Goal: Task Accomplishment & Management: Use online tool/utility

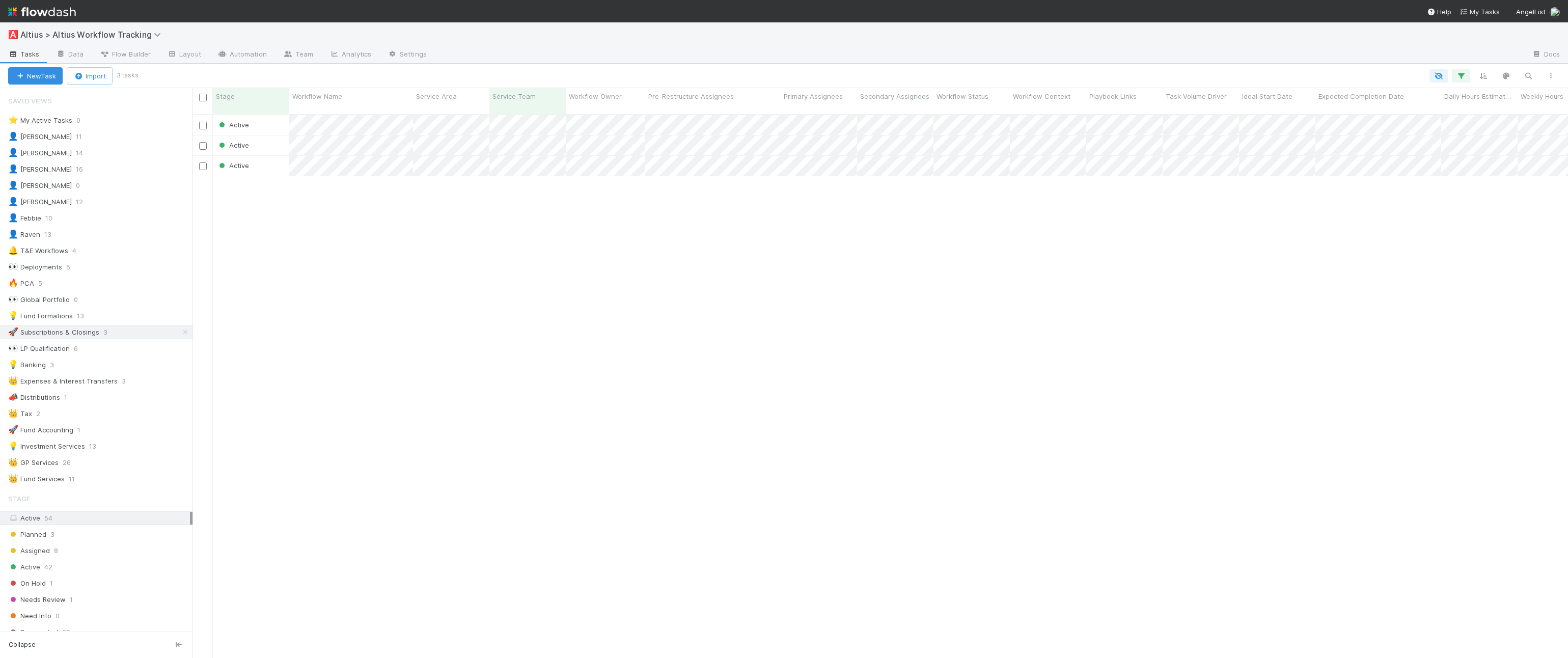
scroll to position [552, 1375]
click at [60, 34] on span "Altius > Altius Workflow Tracking" at bounding box center [93, 34] width 146 height 10
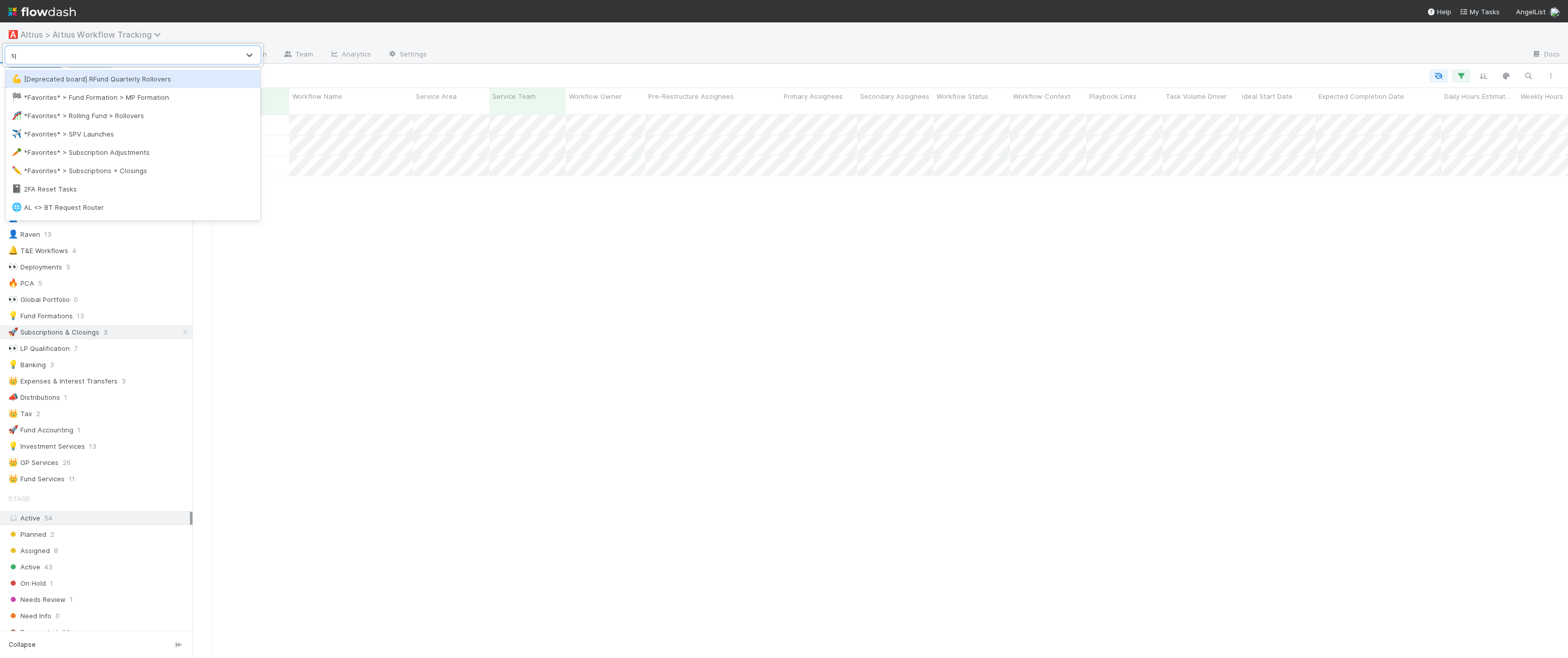
type input "spv"
click at [90, 74] on div "✈️ *Favorites* > SPV Launches" at bounding box center [132, 79] width 242 height 10
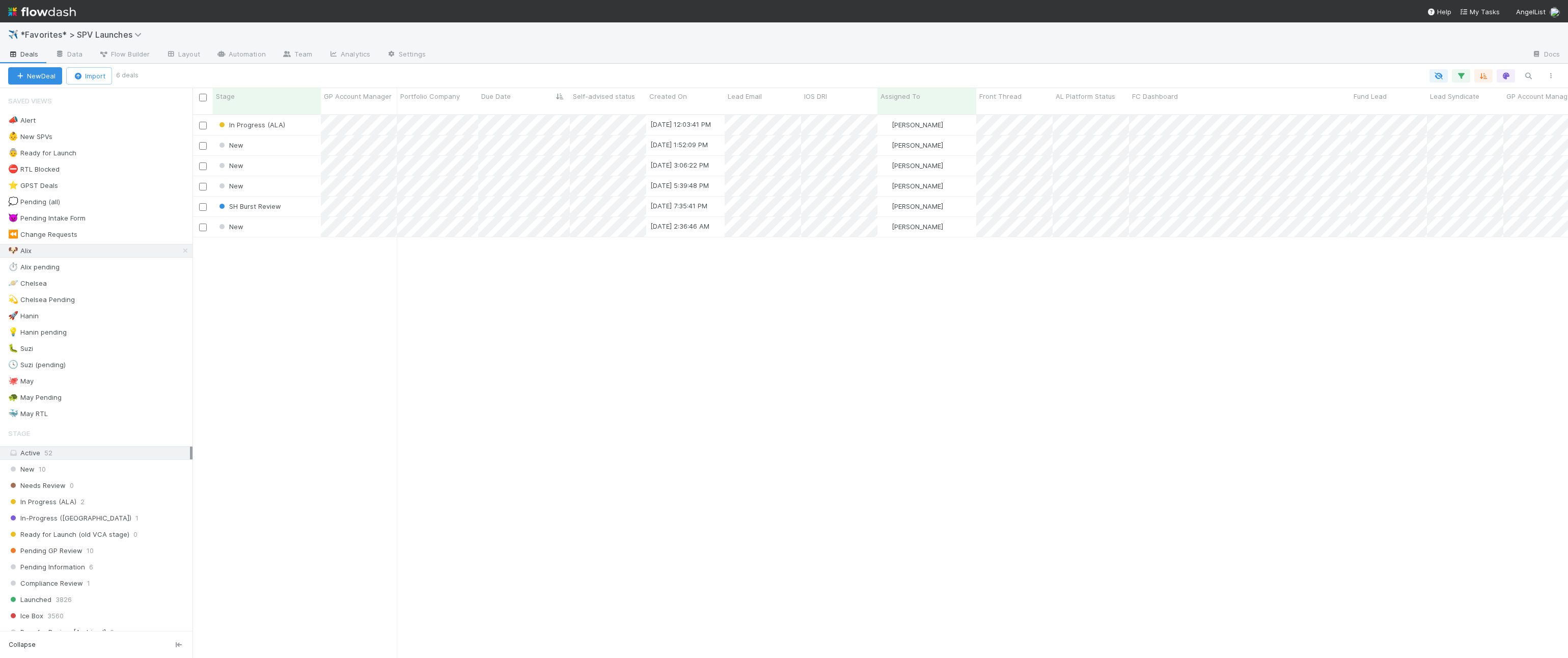
scroll to position [552, 1375]
click at [1532, 76] on icon "button" at bounding box center [1527, 76] width 10 height 9
paste input "[URL][DOMAIN_NAME]"
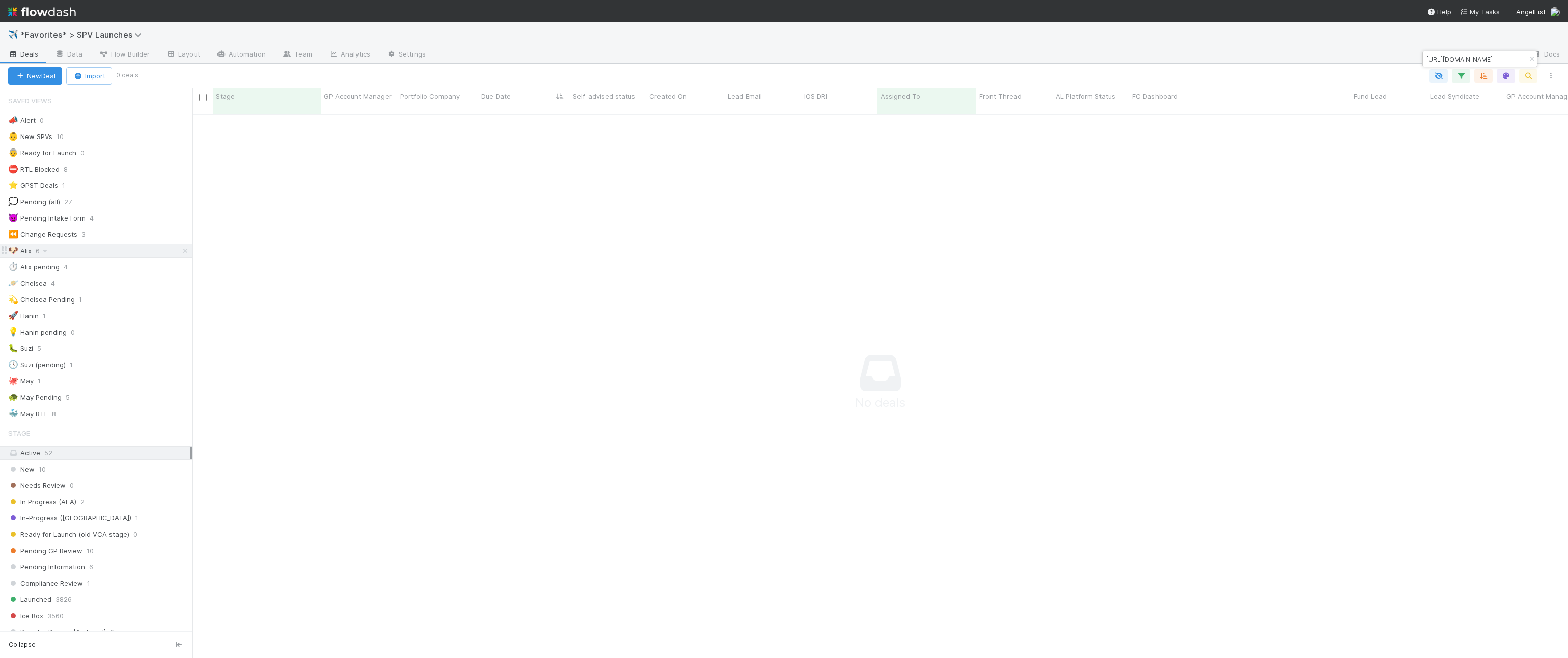
type input "[URL][DOMAIN_NAME]"
click at [185, 250] on icon at bounding box center [185, 251] width 10 height 7
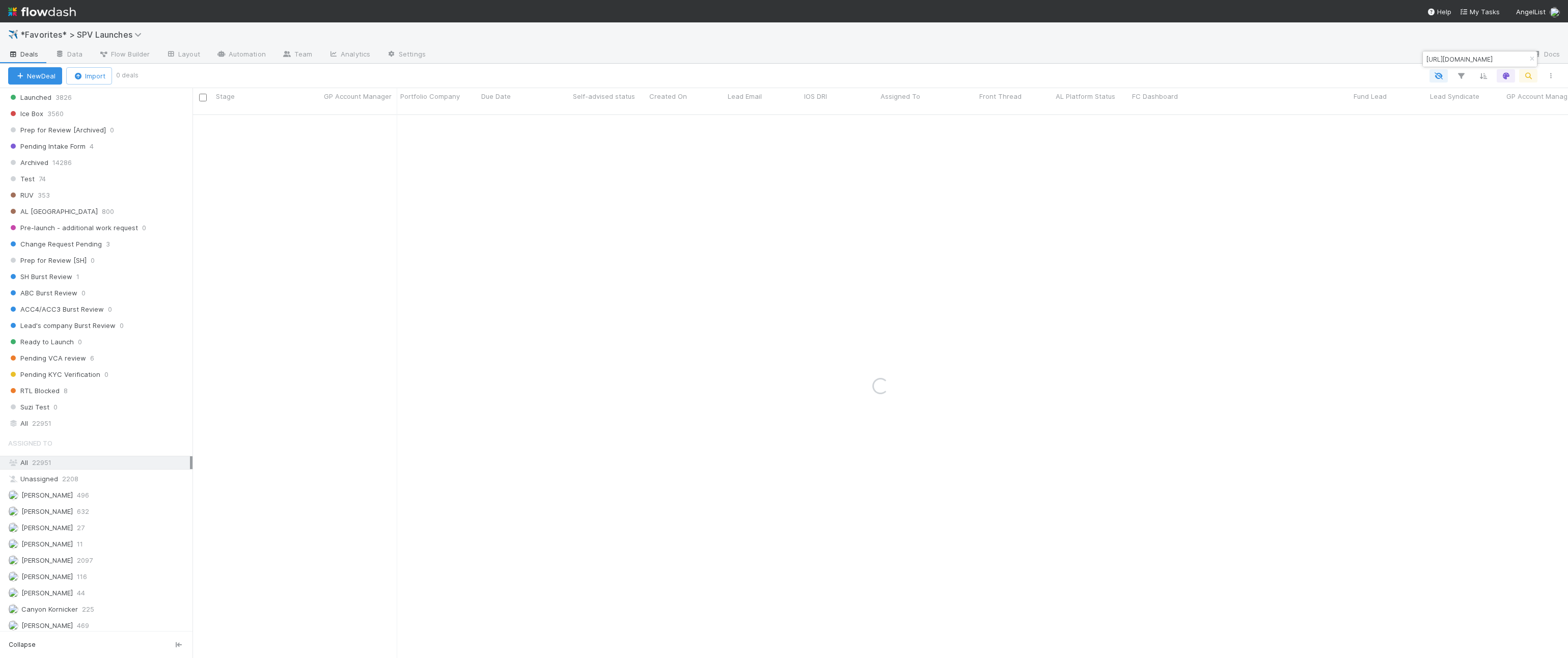
scroll to position [530, 0]
click at [97, 392] on div "All 22951" at bounding box center [99, 396] width 182 height 13
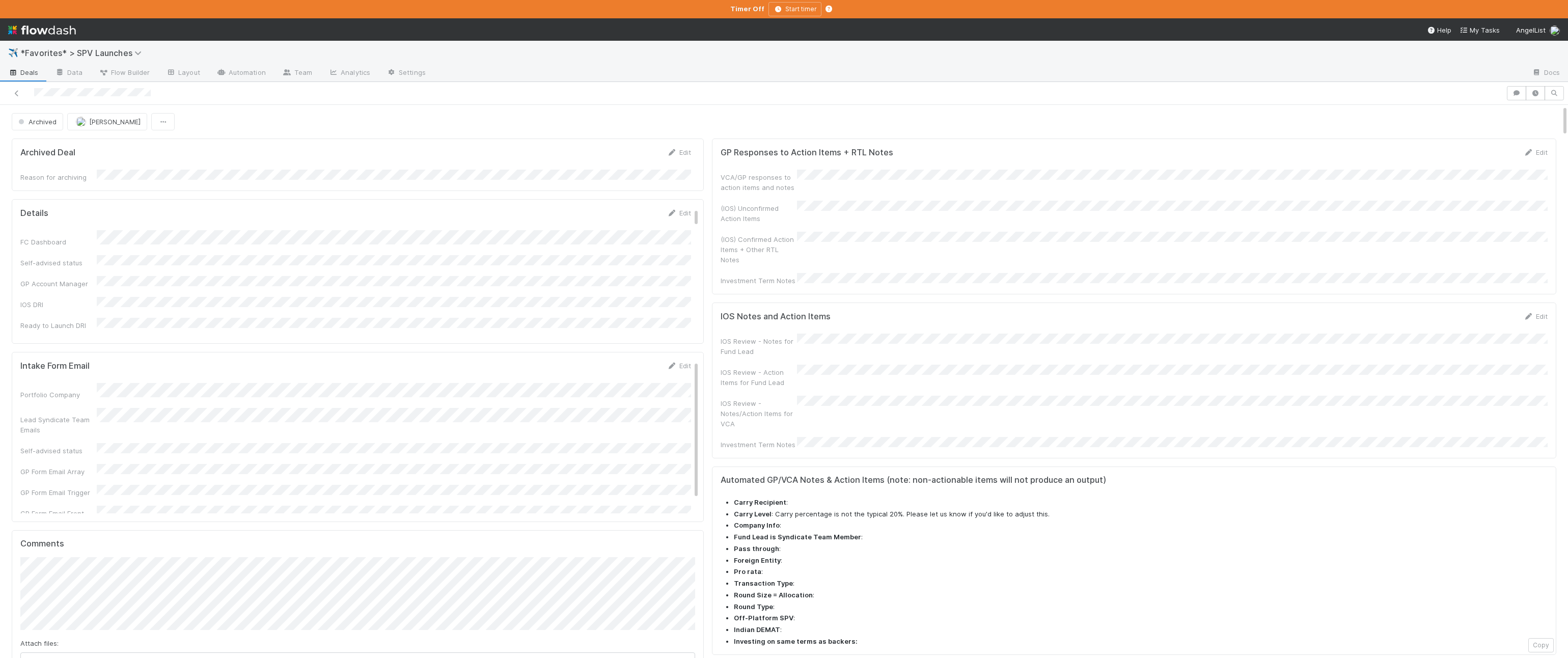
click at [16, 72] on icon at bounding box center [13, 73] width 10 height 6
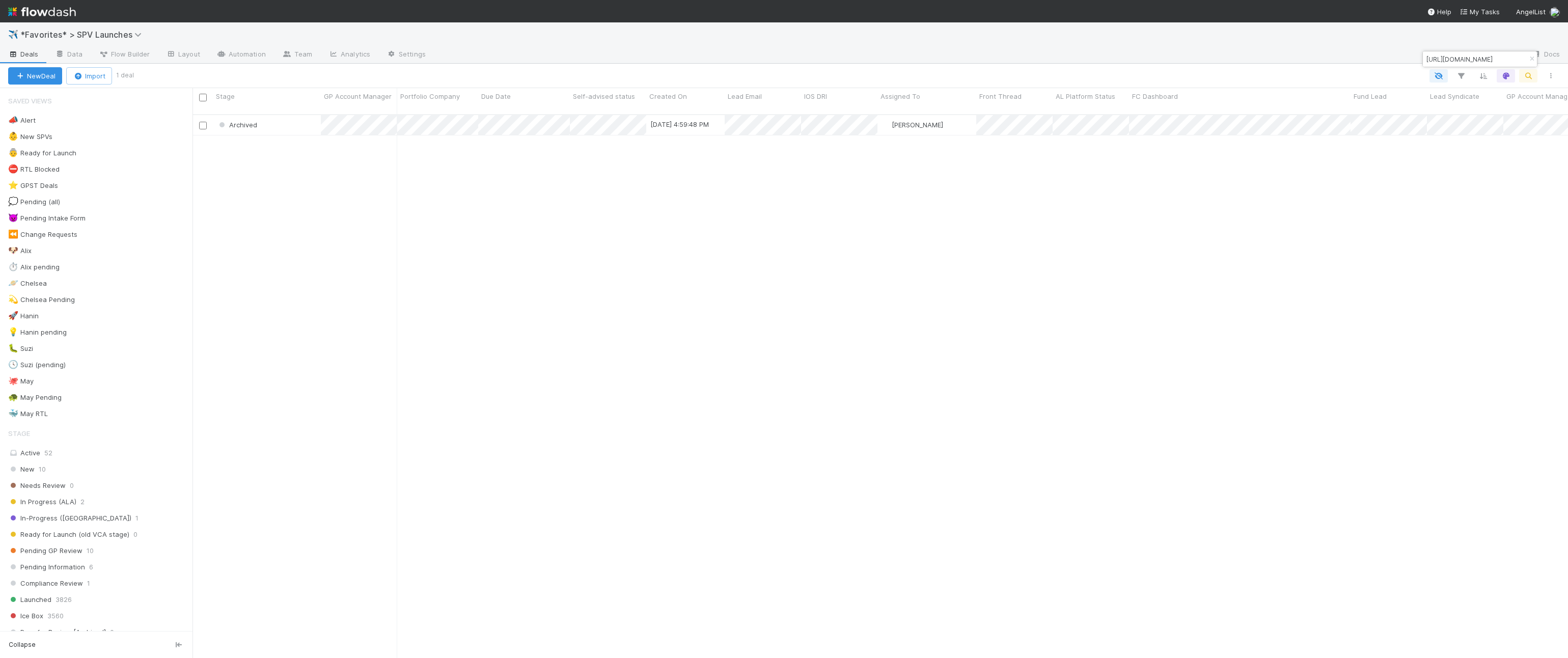
scroll to position [552, 1375]
click at [575, 263] on div "Archived [DATE] 4:59:48 PM [PERSON_NAME] 0 0 4 0 0 0 0 0 0 0 0 0 2" at bounding box center [879, 391] width 1375 height 552
click at [71, 248] on div "🐶 Alix 6" at bounding box center [100, 251] width 184 height 13
drag, startPoint x: 84, startPoint y: 451, endPoint x: 176, endPoint y: 415, distance: 98.8
click at [84, 451] on div "Active 52" at bounding box center [99, 453] width 182 height 13
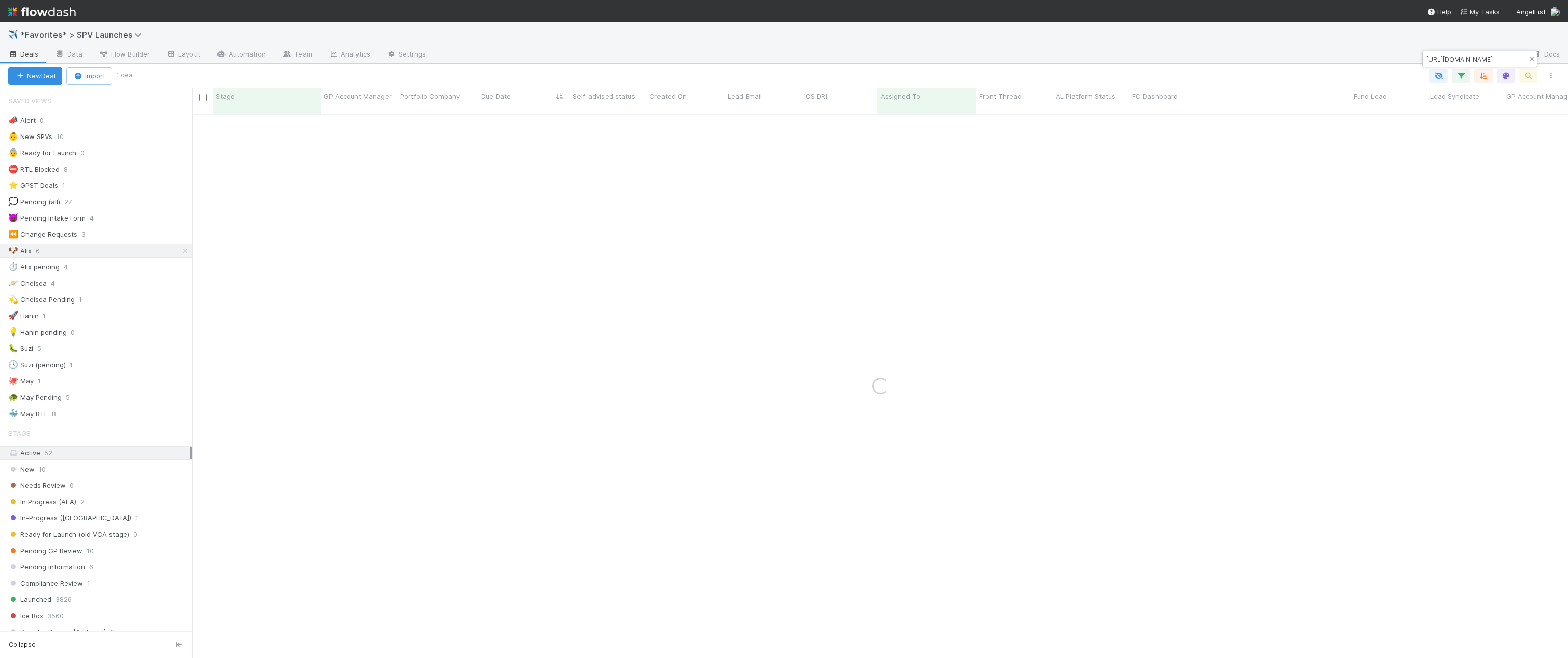
click at [1531, 60] on icon "button" at bounding box center [1531, 59] width 10 height 6
click at [1206, 77] on div at bounding box center [846, 76] width 1430 height 13
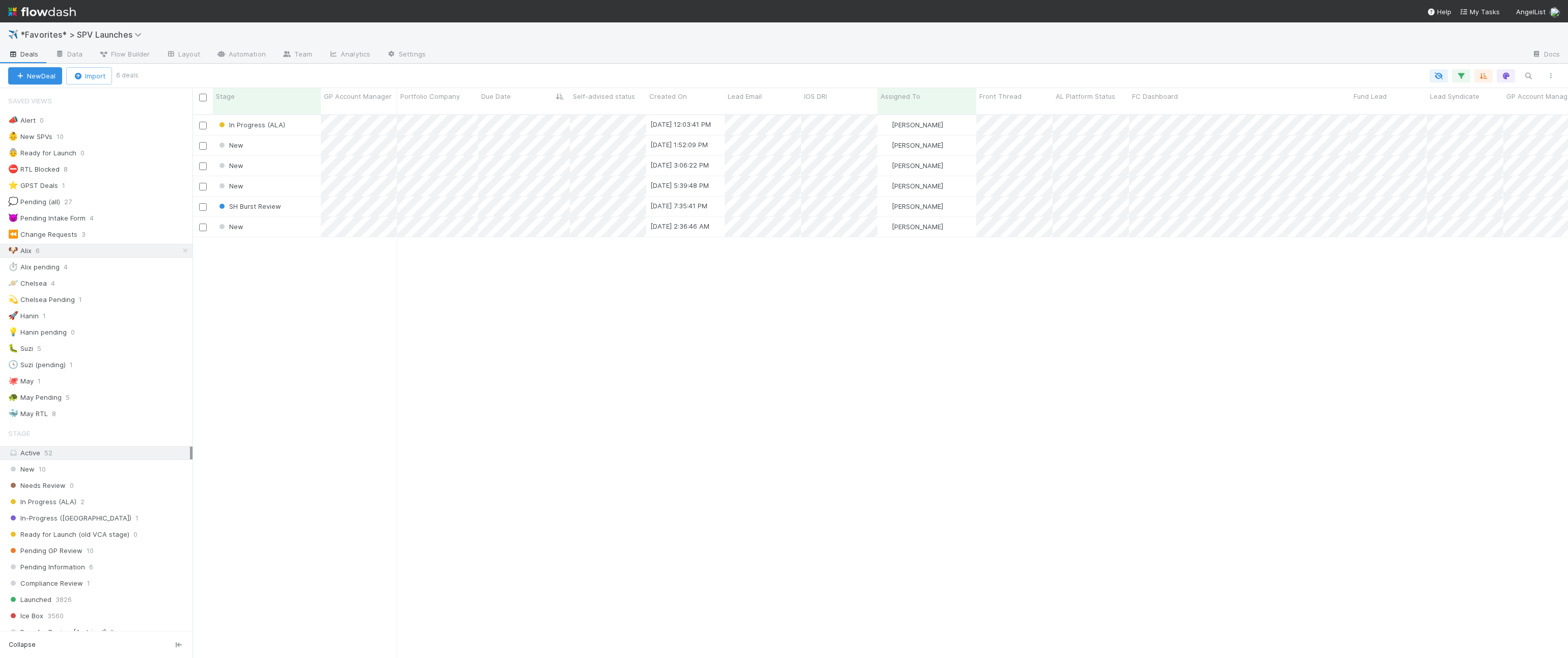
scroll to position [552, 1375]
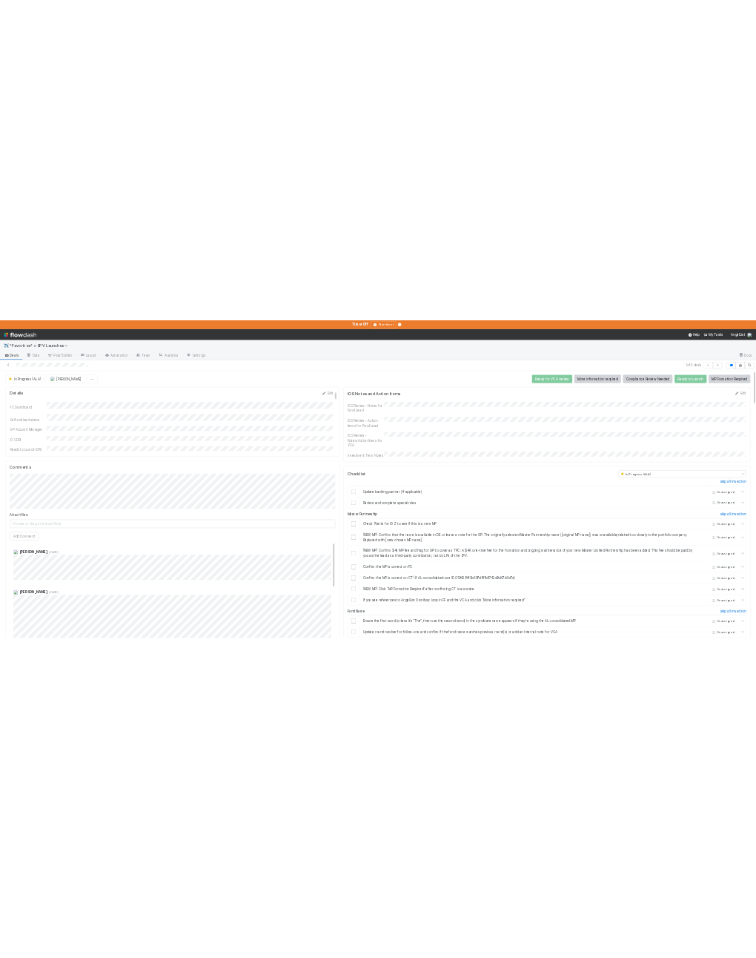
scroll to position [0, 1]
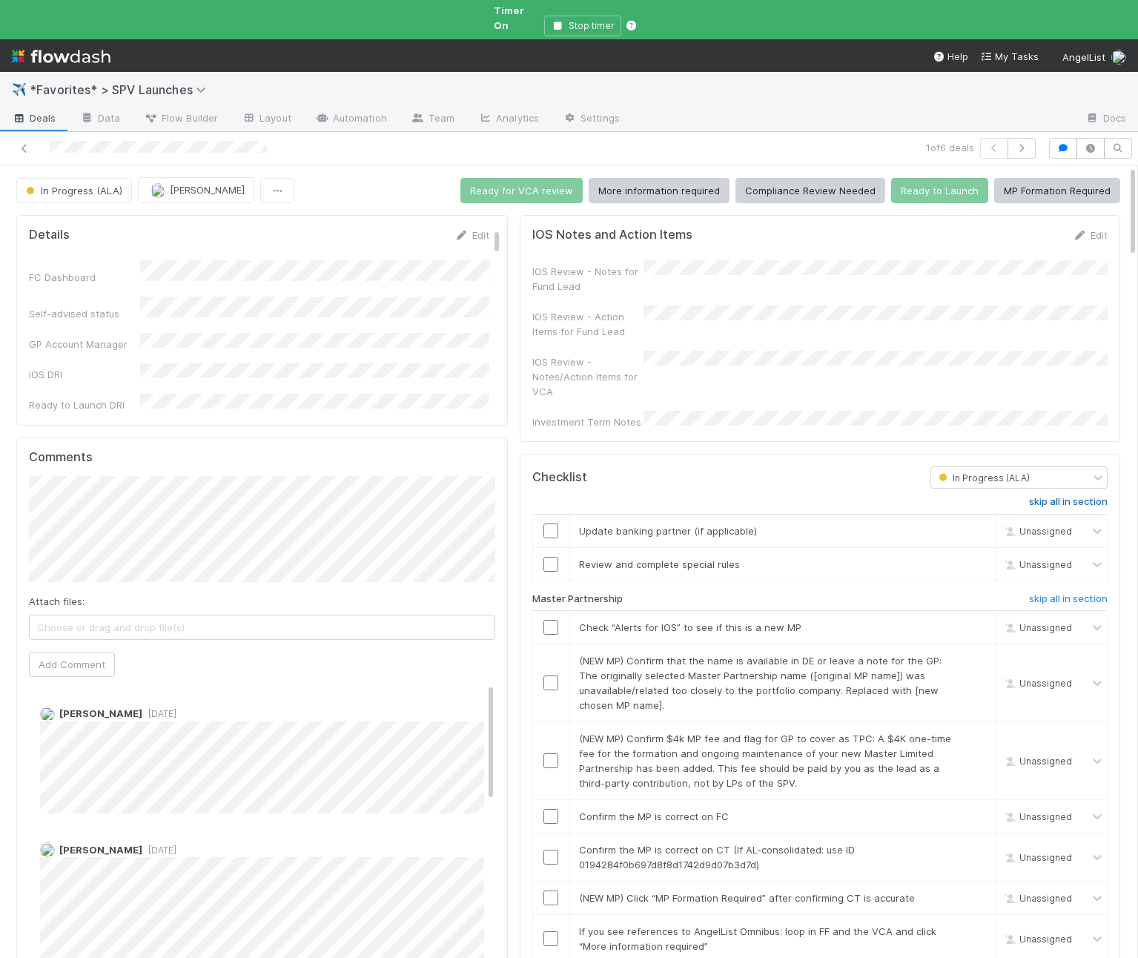
click at [1102, 496] on h6 "skip all in section" at bounding box center [1068, 502] width 79 height 12
click at [550, 620] on input "checkbox" at bounding box center [551, 627] width 15 height 15
click at [969, 655] on link "skip" at bounding box center [978, 661] width 19 height 12
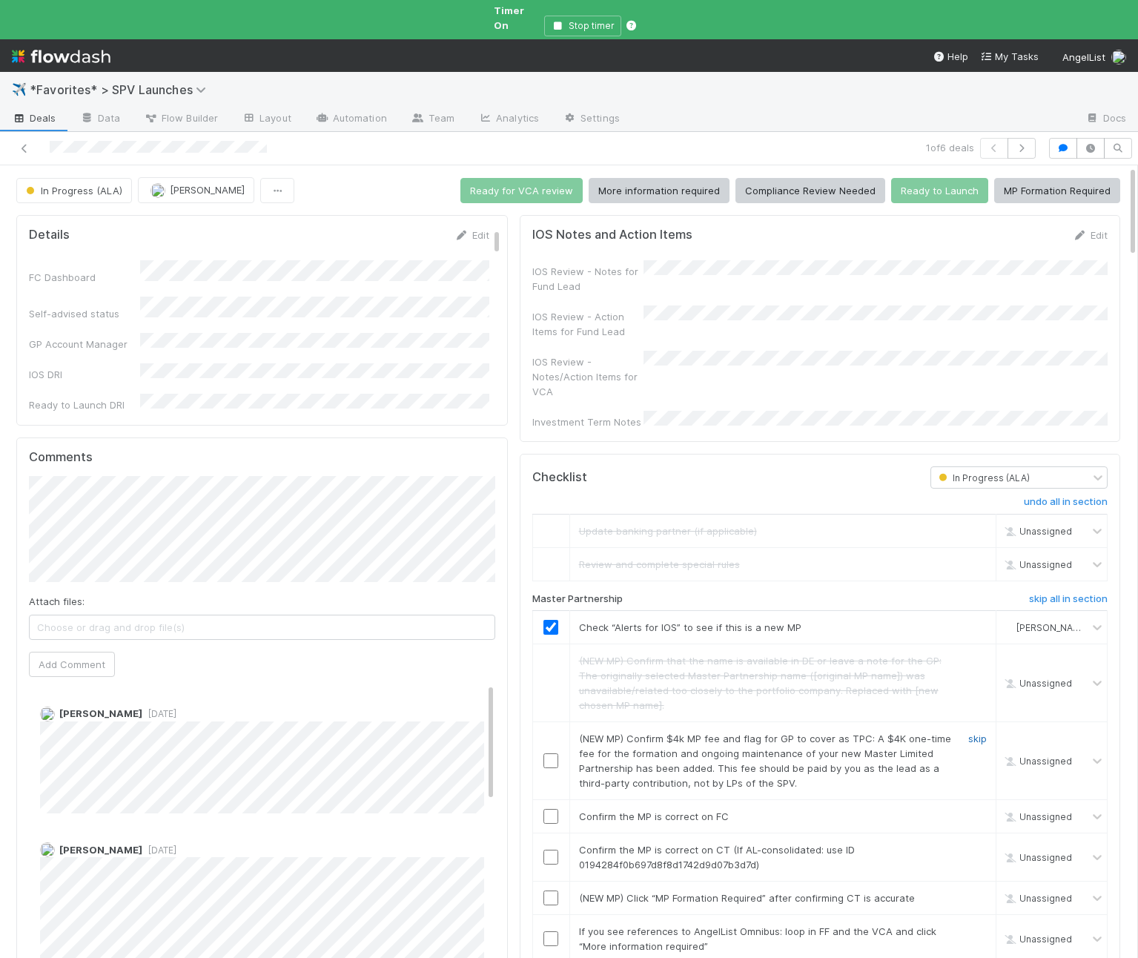
click at [972, 733] on link "skip" at bounding box center [978, 739] width 19 height 12
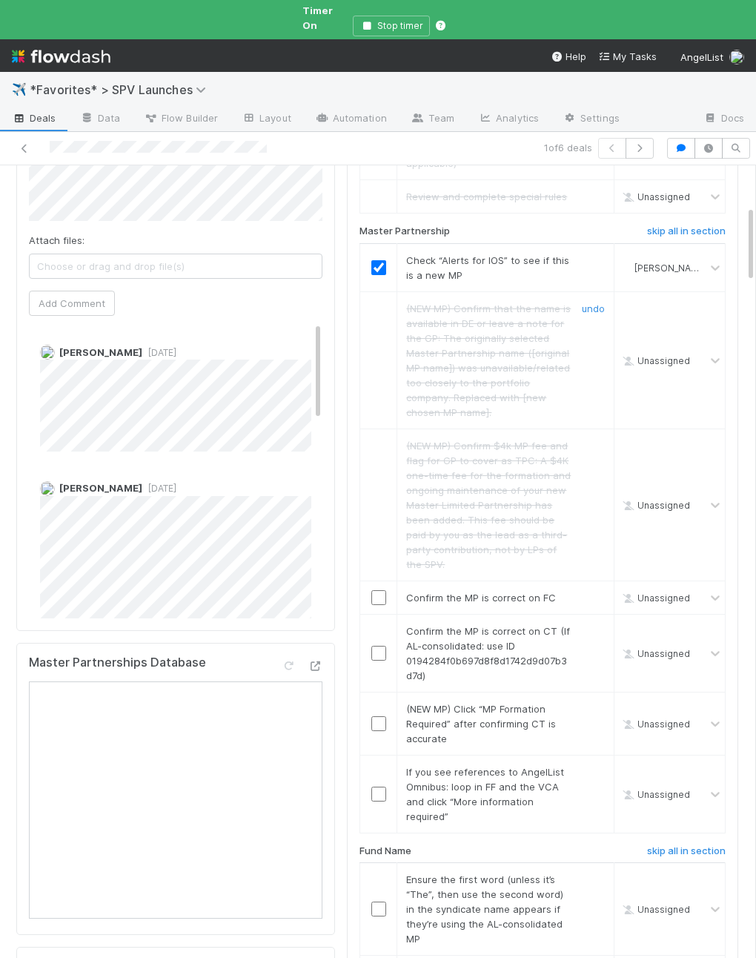
scroll to position [438, 0]
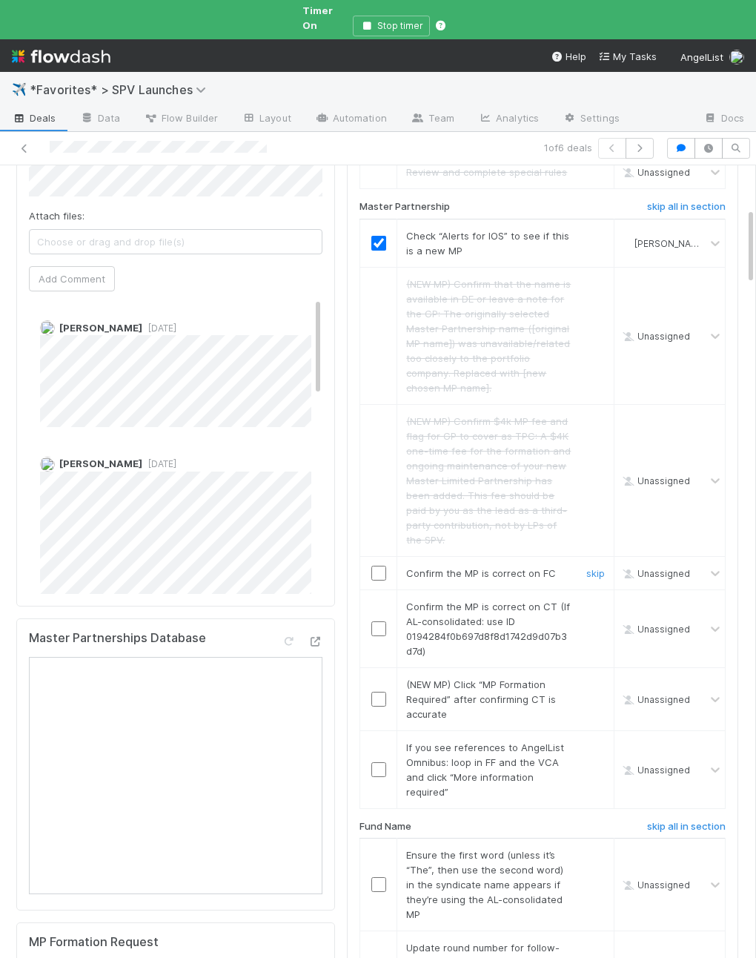
click at [378, 566] on input "checkbox" at bounding box center [379, 573] width 15 height 15
click at [459, 604] on span "Confirm the MP is correct on CT (If AL-consolidated: use ID 0194284f0b697d8f8d1…" at bounding box center [488, 629] width 164 height 56
click at [381, 622] on input "checkbox" at bounding box center [379, 629] width 15 height 15
click at [382, 622] on input "checkbox" at bounding box center [379, 629] width 15 height 15
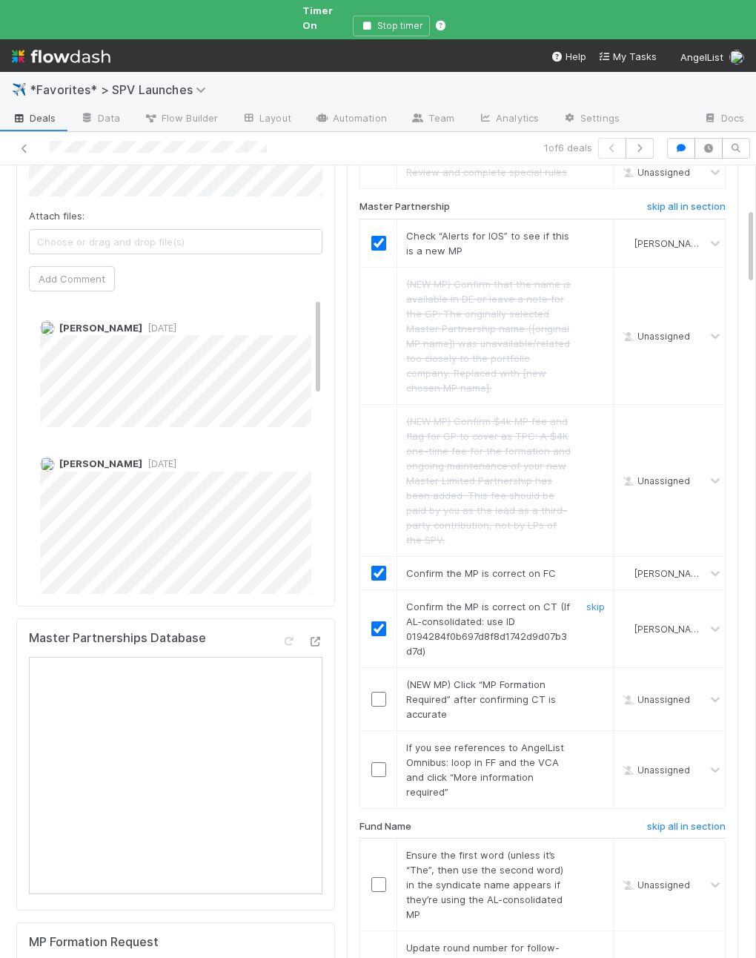
drag, startPoint x: 590, startPoint y: 684, endPoint x: 593, endPoint y: 664, distance: 20.4
click at [590, 684] on div at bounding box center [594, 699] width 44 height 44
drag, startPoint x: 593, startPoint y: 654, endPoint x: 595, endPoint y: 694, distance: 40.1
click at [593, 679] on link "skip" at bounding box center [596, 685] width 19 height 12
click at [595, 742] on link "skip" at bounding box center [596, 748] width 19 height 12
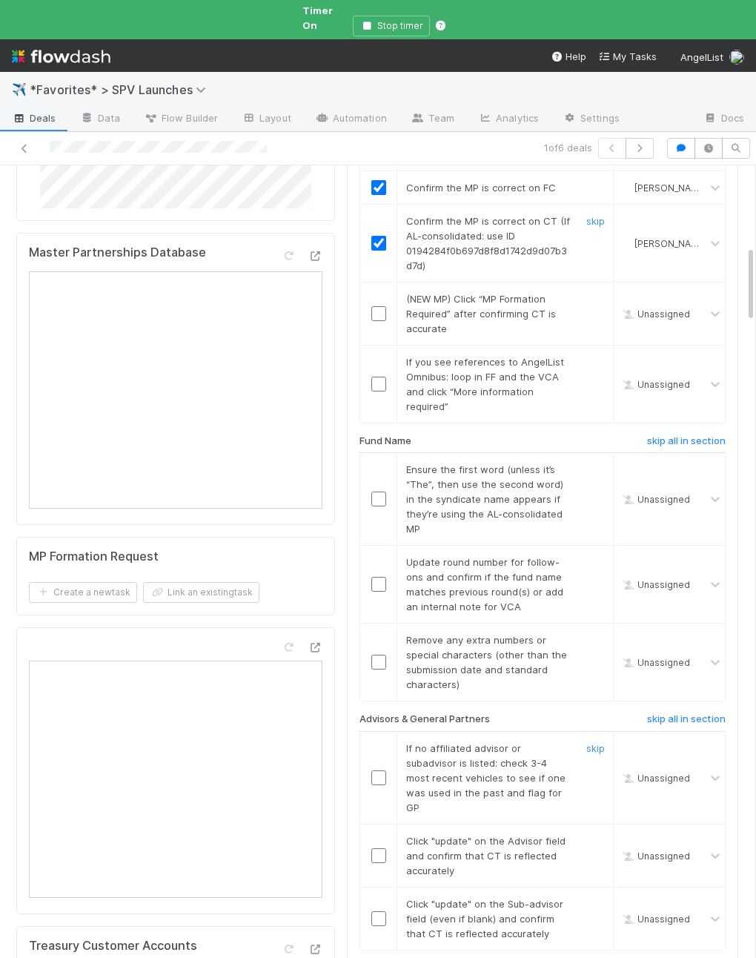
scroll to position [846, 0]
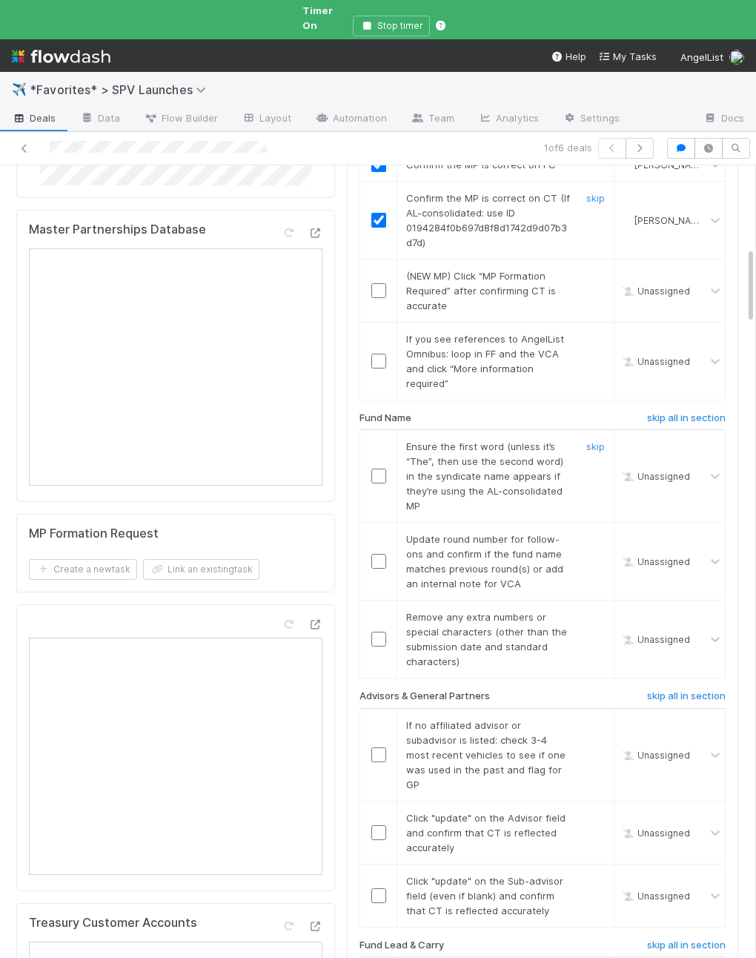
drag, startPoint x: 378, startPoint y: 444, endPoint x: 409, endPoint y: 438, distance: 31.7
click at [378, 469] on input "checkbox" at bounding box center [379, 476] width 15 height 15
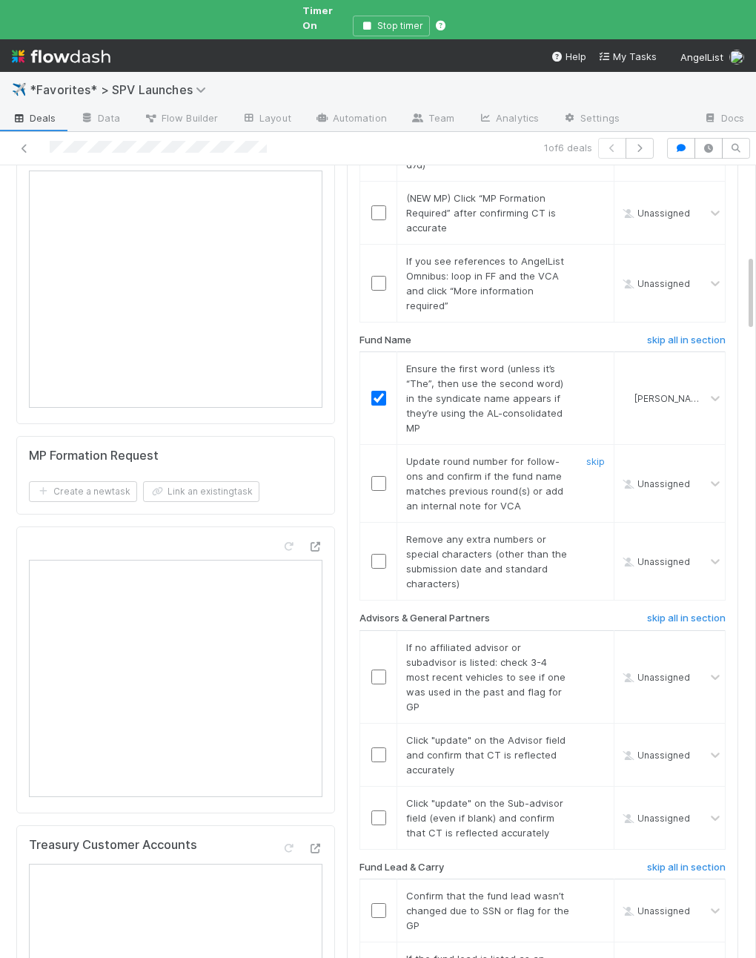
scroll to position [928, 0]
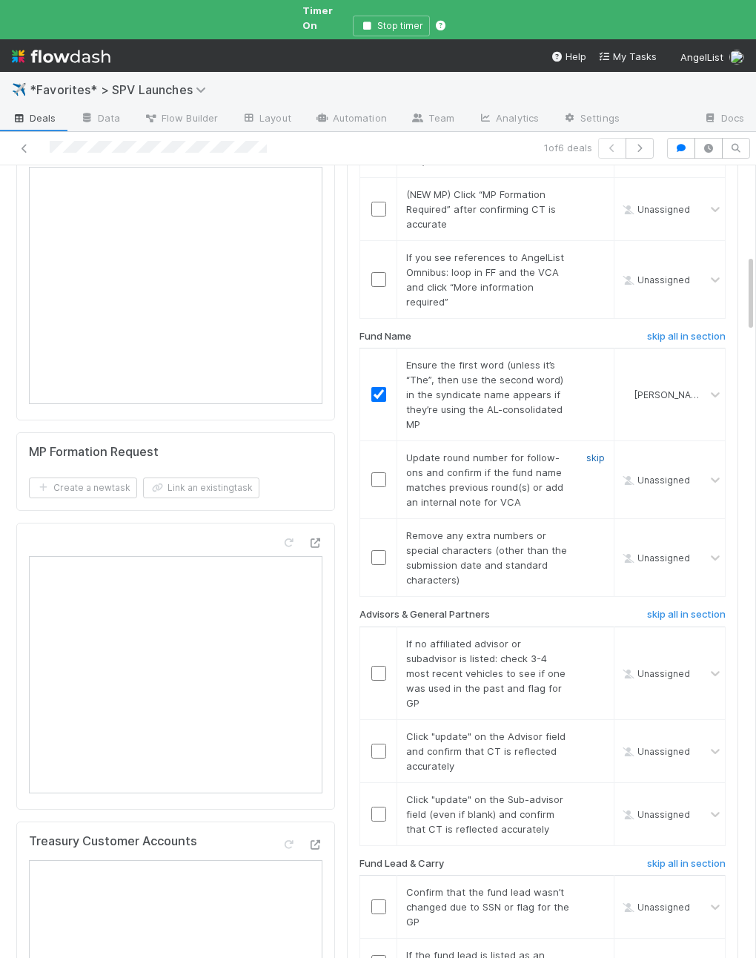
click at [596, 452] on link "skip" at bounding box center [596, 458] width 19 height 12
click at [593, 530] on link "skip" at bounding box center [596, 536] width 19 height 12
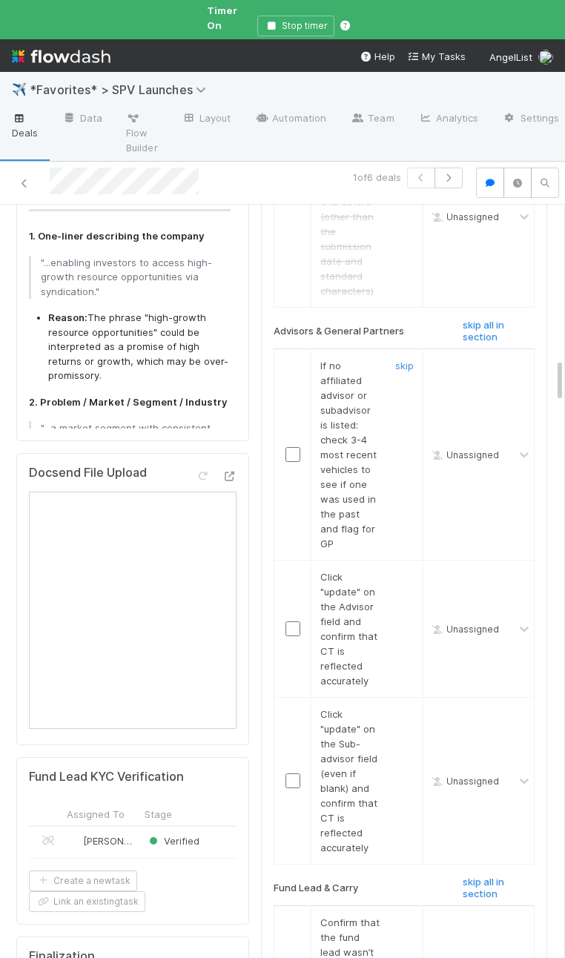
scroll to position [2607, 0]
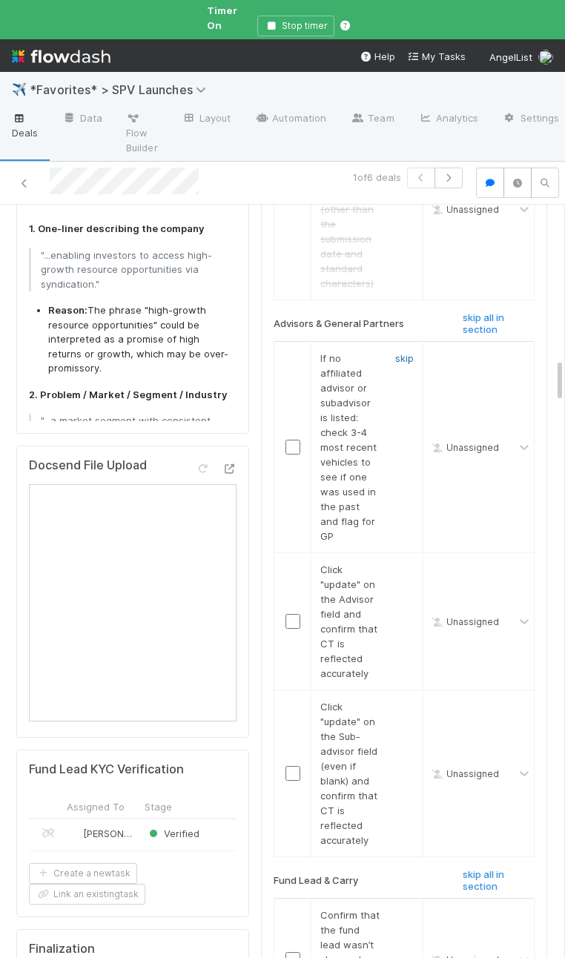
click at [403, 352] on link "skip" at bounding box center [404, 358] width 19 height 12
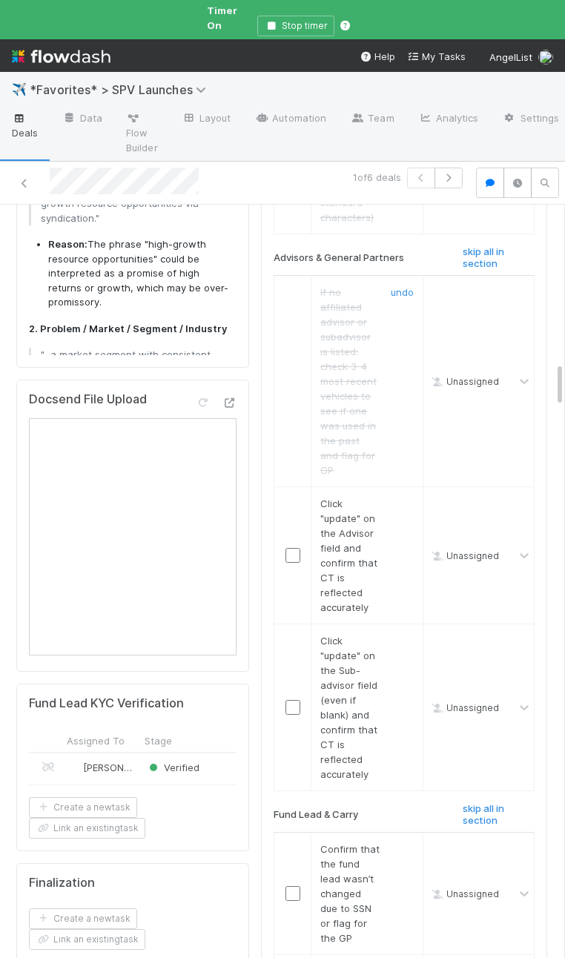
scroll to position [2676, 0]
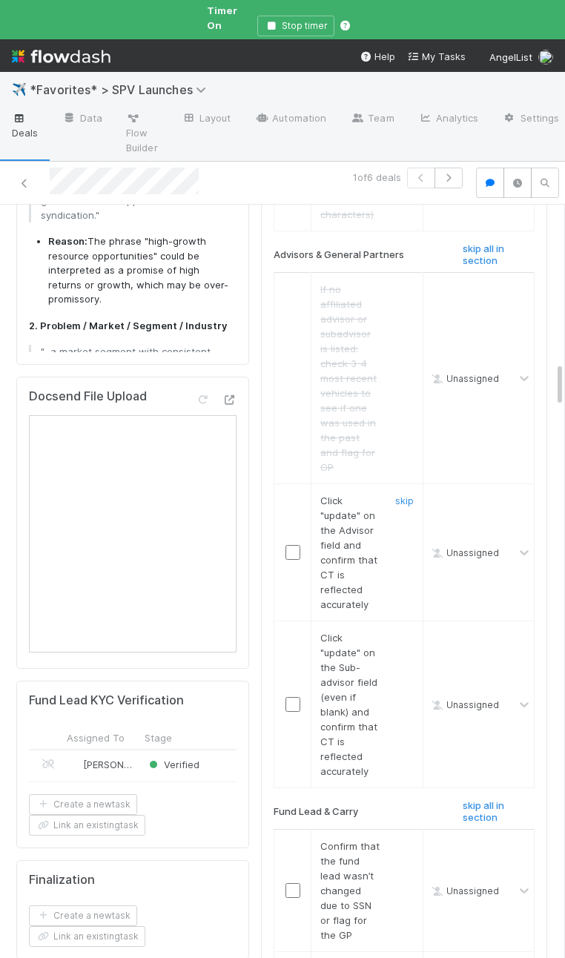
click at [289, 545] on input "checkbox" at bounding box center [293, 552] width 15 height 15
click at [286, 697] on input "checkbox" at bounding box center [293, 704] width 15 height 15
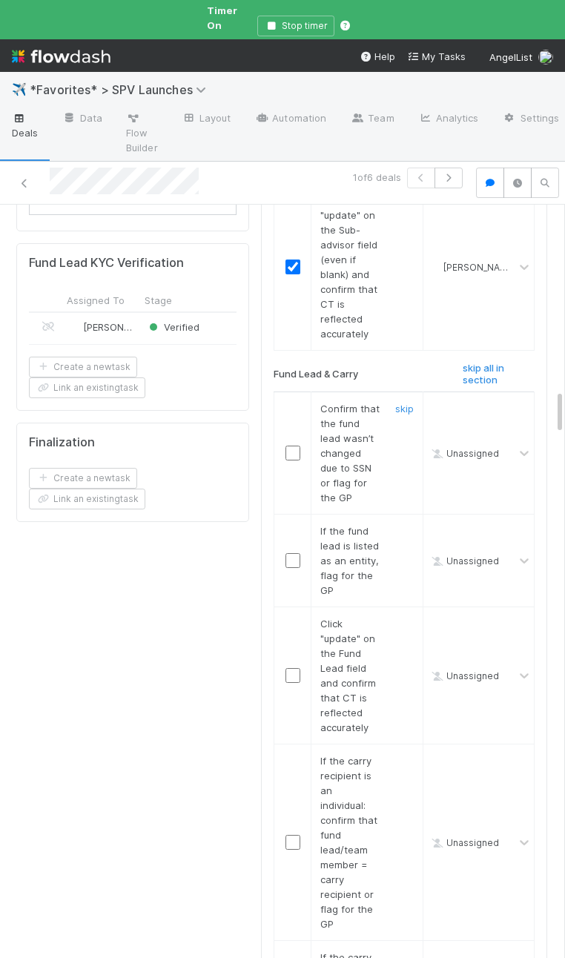
scroll to position [3145, 0]
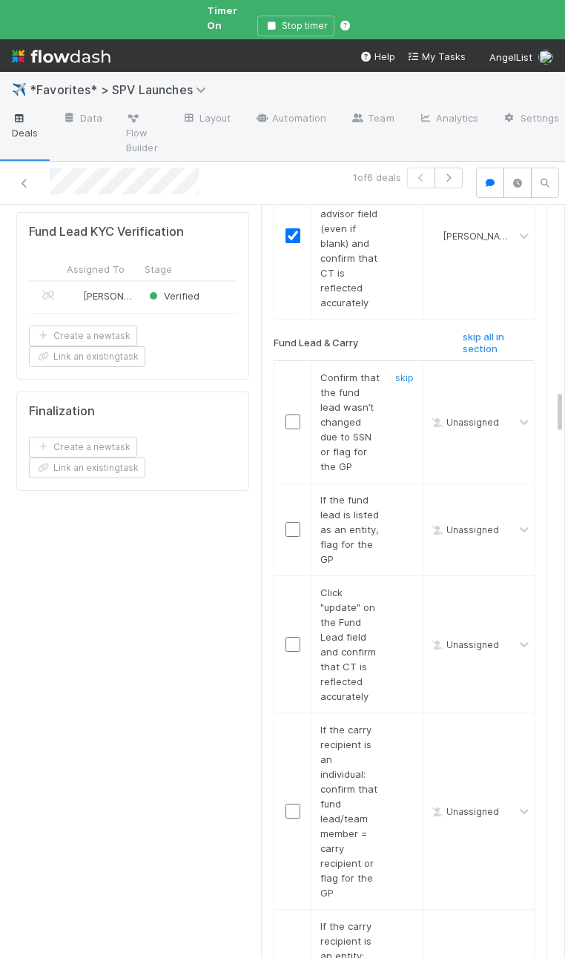
click at [299, 415] on input "checkbox" at bounding box center [293, 422] width 15 height 15
drag, startPoint x: 405, startPoint y: 441, endPoint x: 522, endPoint y: 445, distance: 117.3
click at [405, 494] on link "skip" at bounding box center [404, 500] width 19 height 12
checkbox input "true"
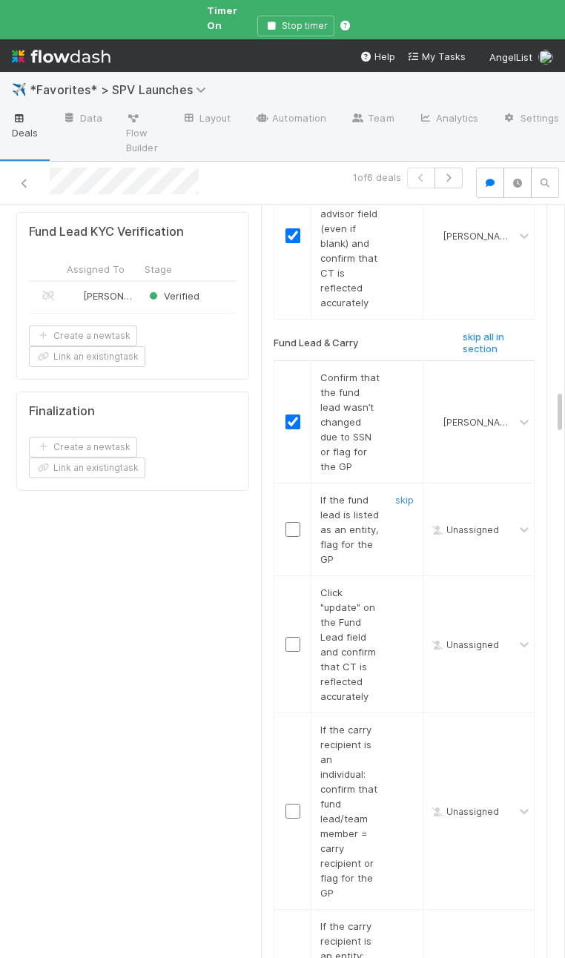
click at [306, 508] on td at bounding box center [292, 530] width 37 height 93
click at [296, 637] on input "checkbox" at bounding box center [293, 644] width 15 height 15
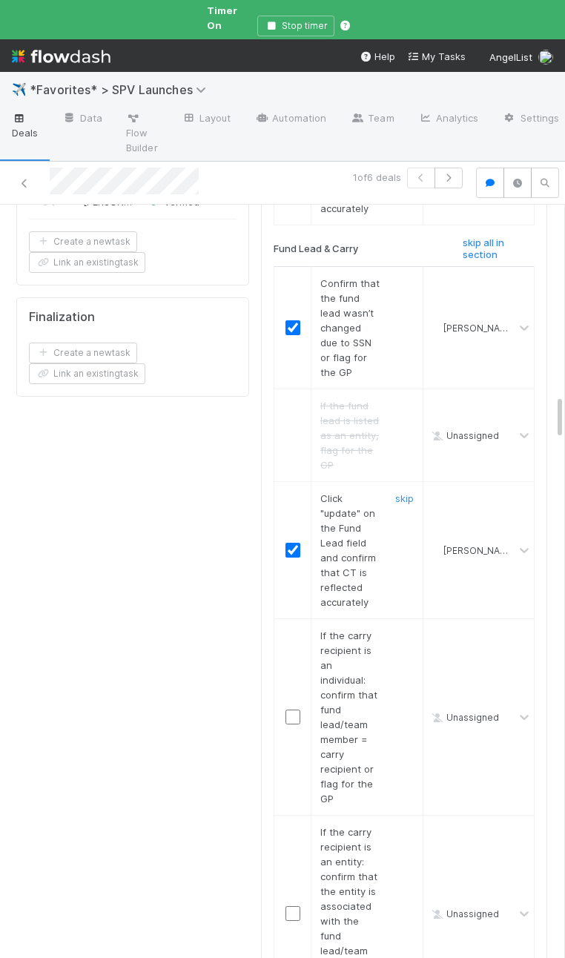
scroll to position [3286, 0]
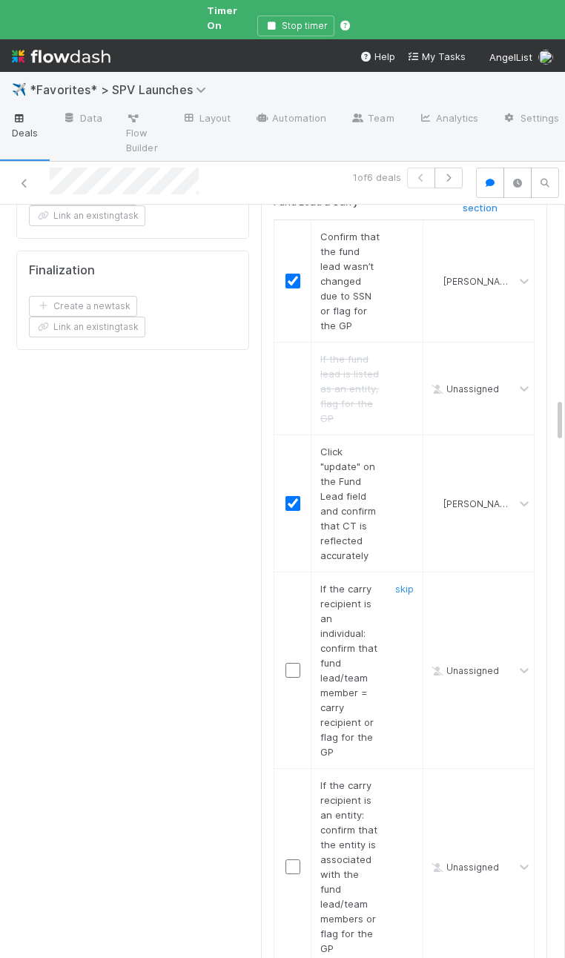
drag, startPoint x: 289, startPoint y: 608, endPoint x: 352, endPoint y: 685, distance: 99.0
click at [289, 663] on input "checkbox" at bounding box center [293, 670] width 15 height 15
click at [400, 779] on link "skip" at bounding box center [404, 785] width 19 height 12
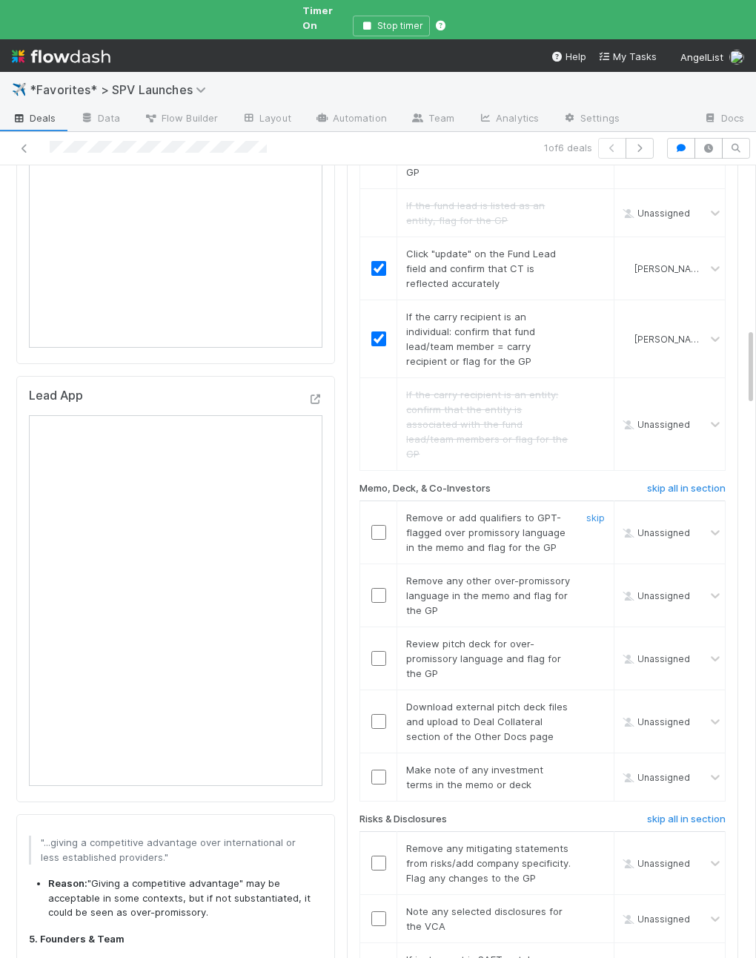
scroll to position [1711, 0]
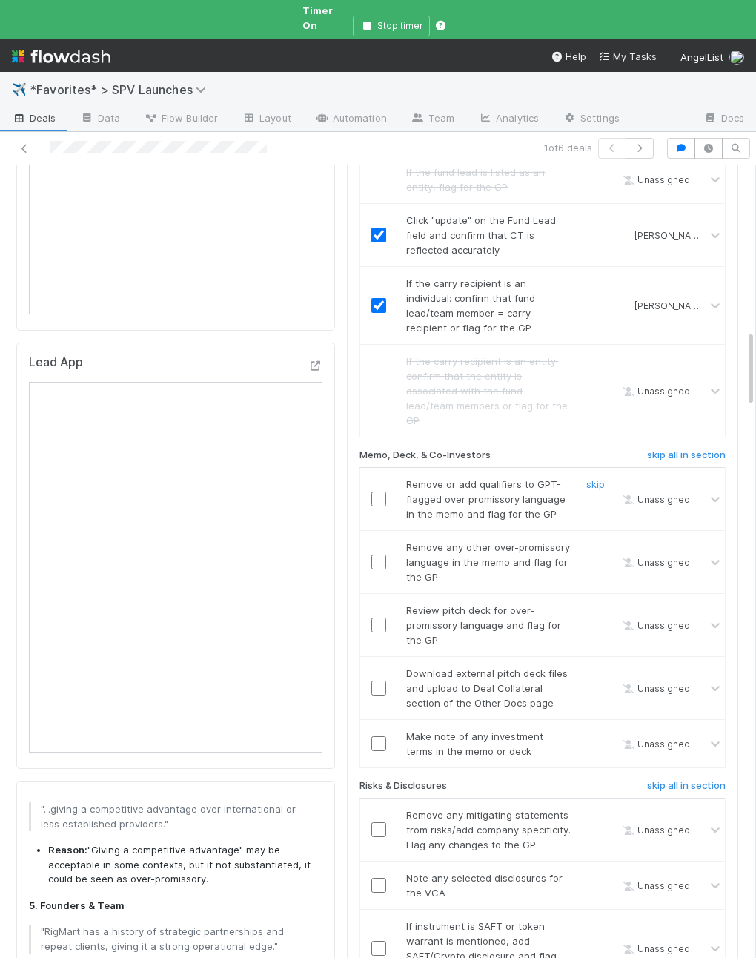
click at [597, 478] on link "skip" at bounding box center [596, 484] width 19 height 12
click at [598, 541] on link "skip" at bounding box center [596, 547] width 19 height 12
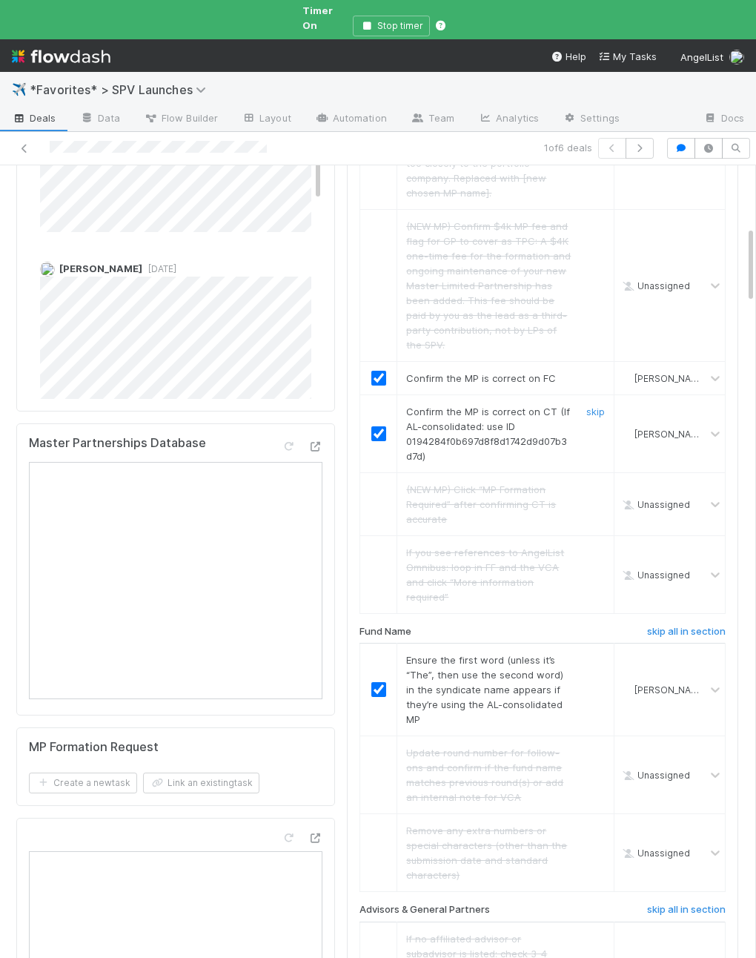
scroll to position [0, 0]
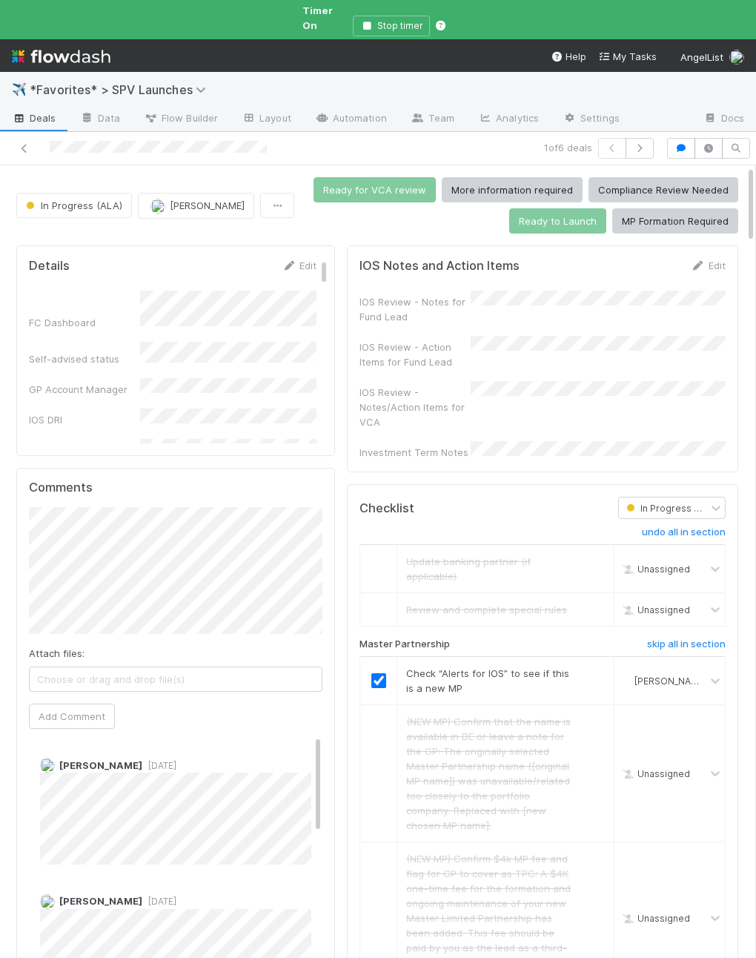
click at [512, 399] on div "IOS Review - Notes/Action Items for VCA" at bounding box center [543, 405] width 366 height 48
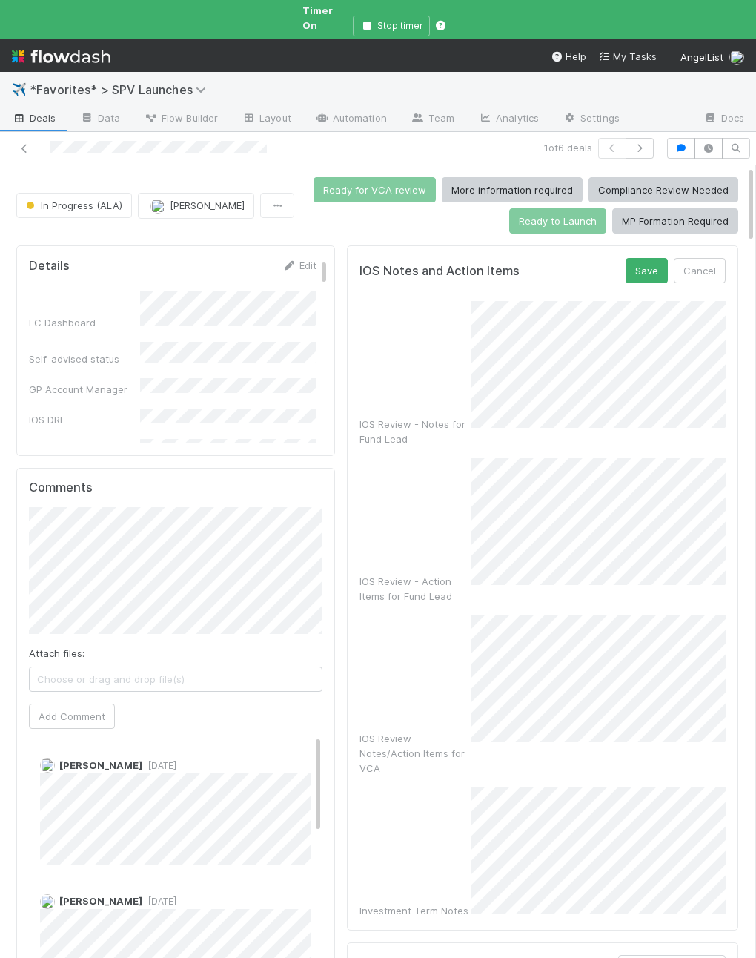
scroll to position [0, 1]
drag, startPoint x: 639, startPoint y: 243, endPoint x: 630, endPoint y: 253, distance: 13.1
click at [639, 245] on div "IOS Notes and Action Items Save Cancel IOS Review - Notes for Fund Lead IOS Rev…" at bounding box center [542, 587] width 392 height 685
click at [630, 258] on button "Save" at bounding box center [646, 270] width 42 height 25
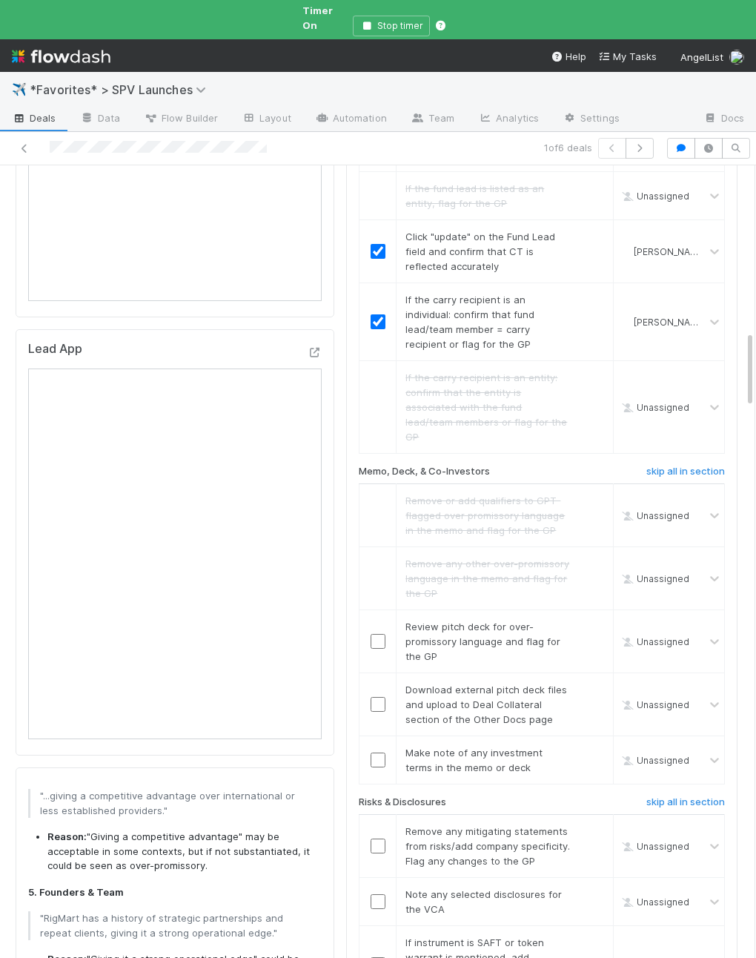
scroll to position [1742, 0]
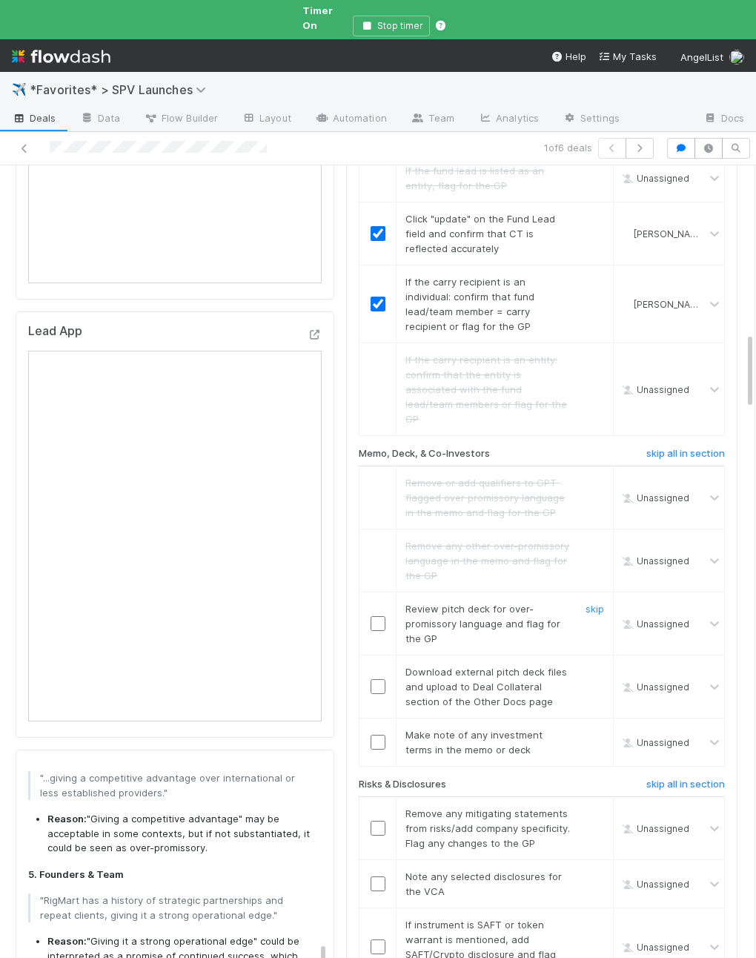
click at [378, 616] on input "checkbox" at bounding box center [378, 623] width 15 height 15
click at [596, 666] on link "skip" at bounding box center [595, 672] width 19 height 12
click at [380, 735] on input "checkbox" at bounding box center [378, 742] width 15 height 15
checkbox input "true"
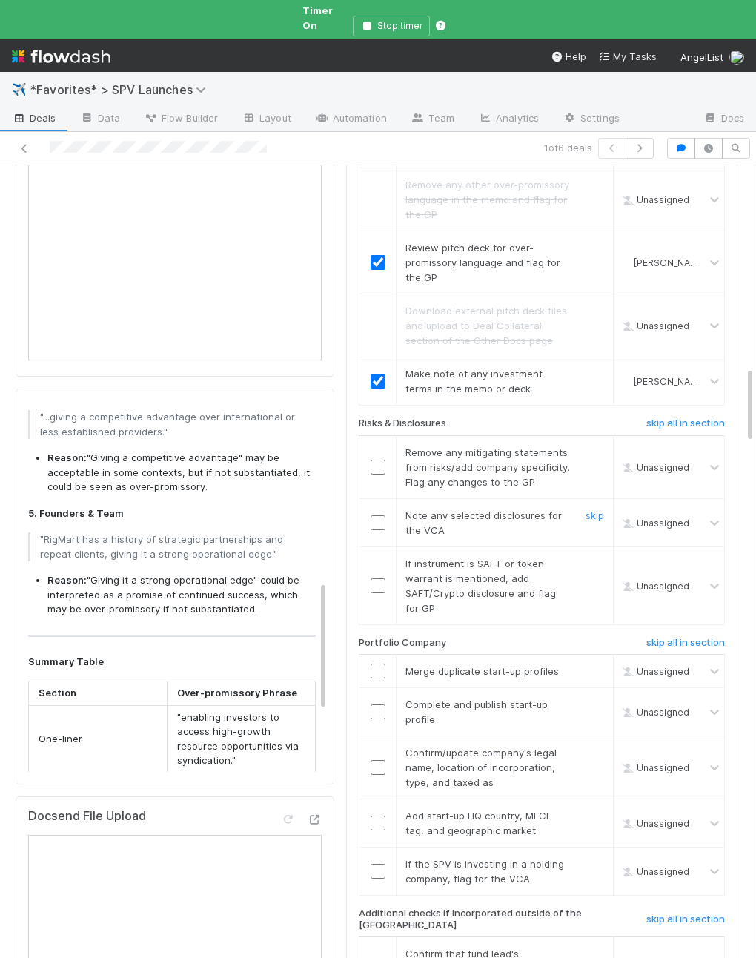
scroll to position [2106, 0]
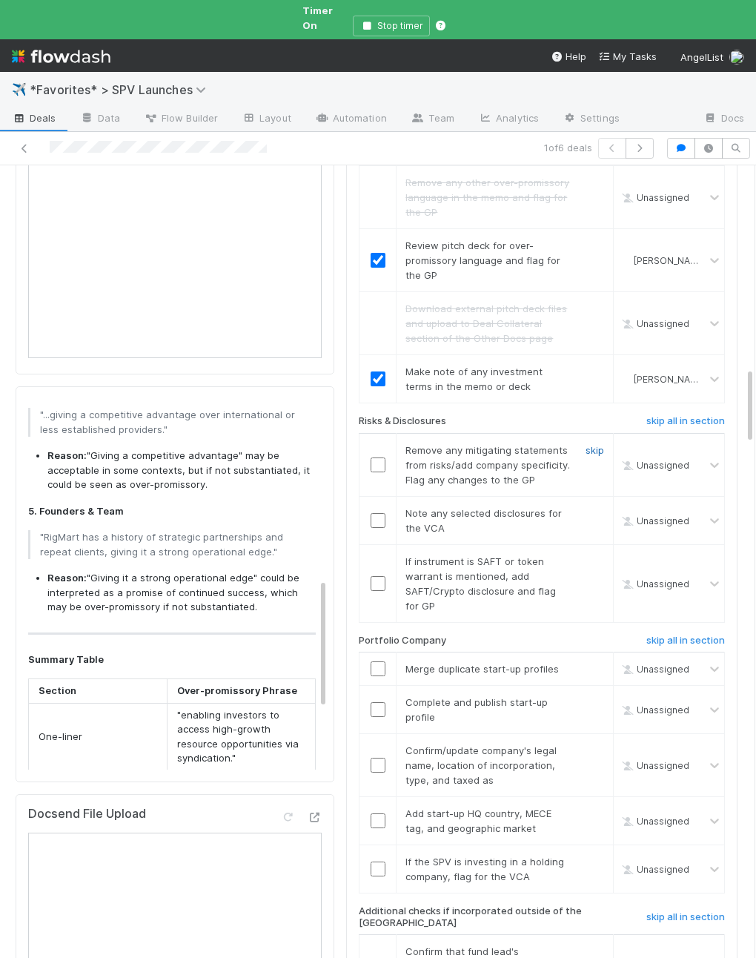
click at [590, 444] on link "skip" at bounding box center [595, 450] width 19 height 12
click at [669, 138] on button "button" at bounding box center [681, 148] width 28 height 21
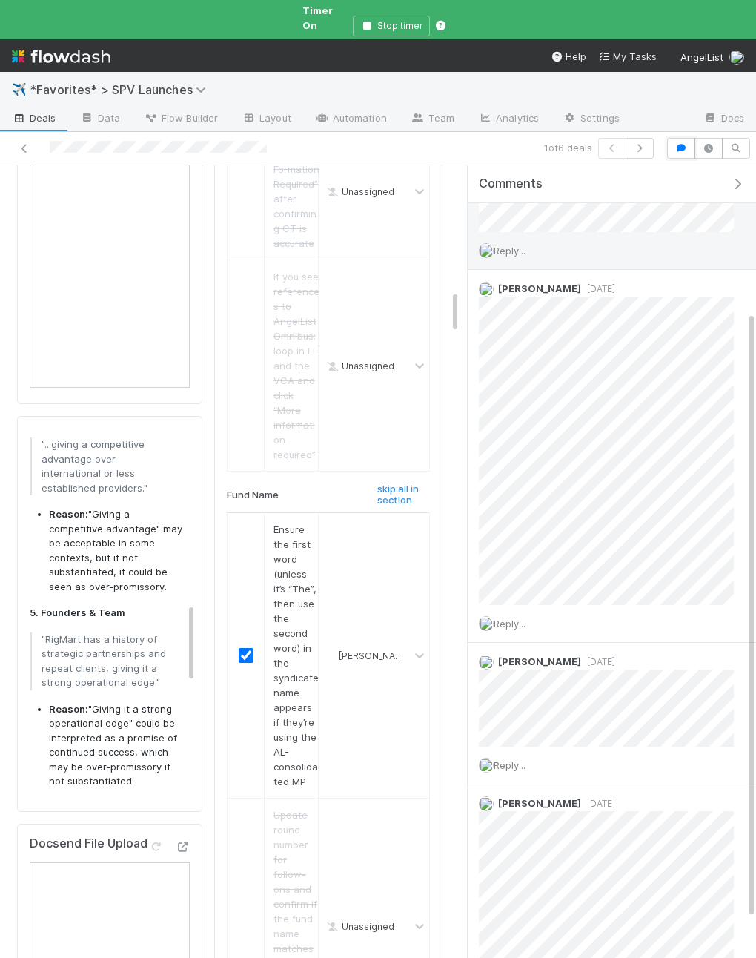
scroll to position [0, 0]
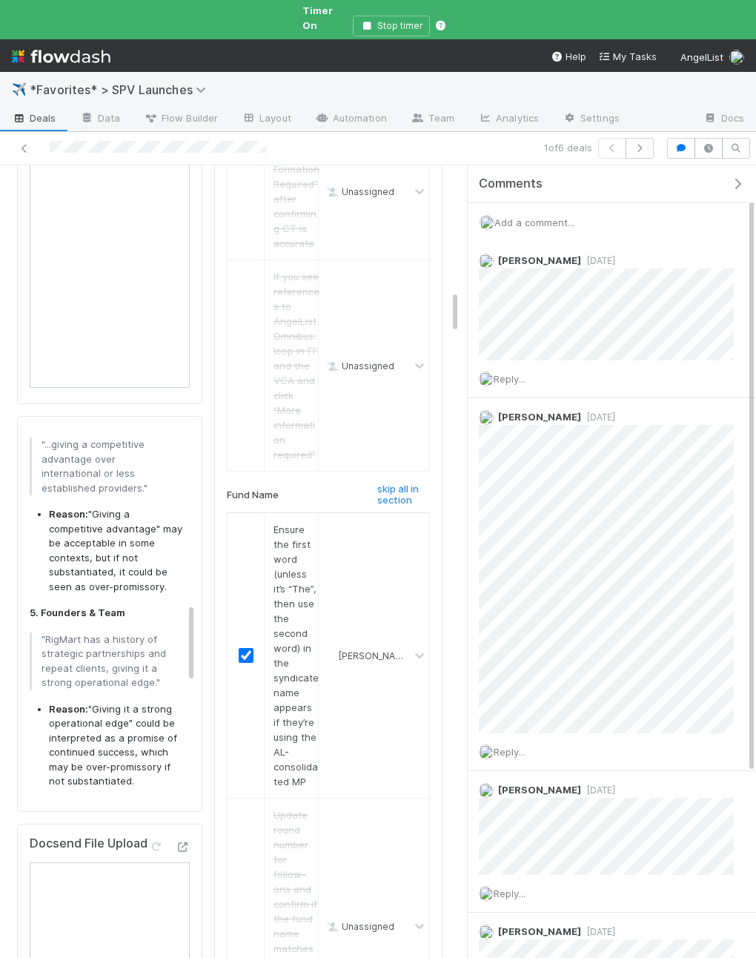
click at [737, 178] on icon "button" at bounding box center [738, 184] width 15 height 12
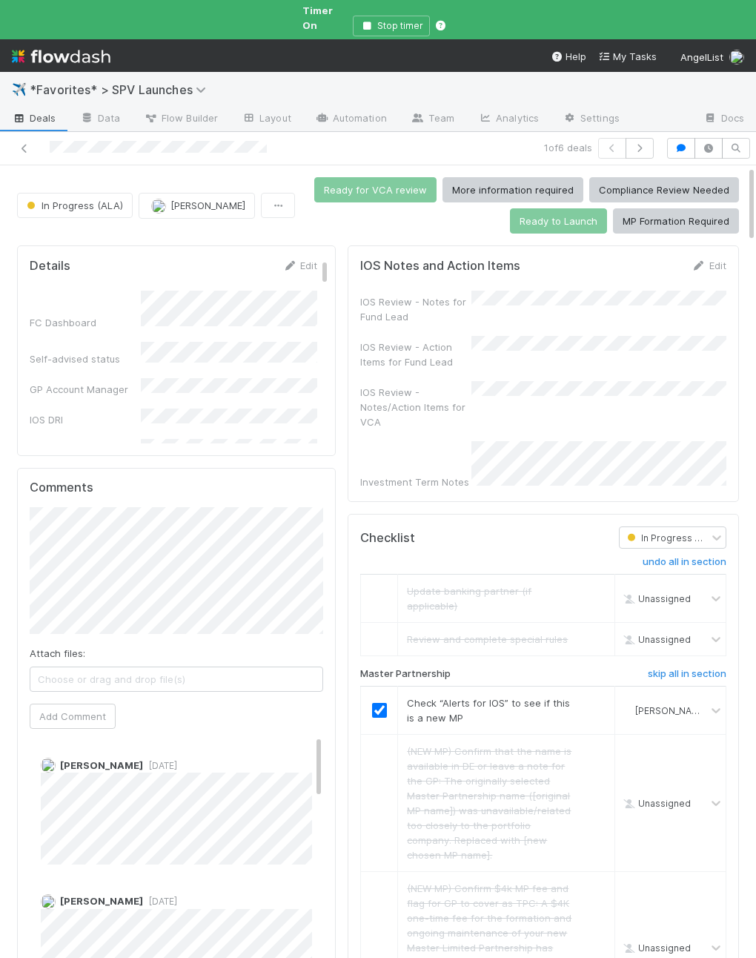
click at [528, 463] on div "IOS Notes and Action Items Edit IOS Review - Notes for Fund Lead IOS Review - A…" at bounding box center [544, 373] width 392 height 257
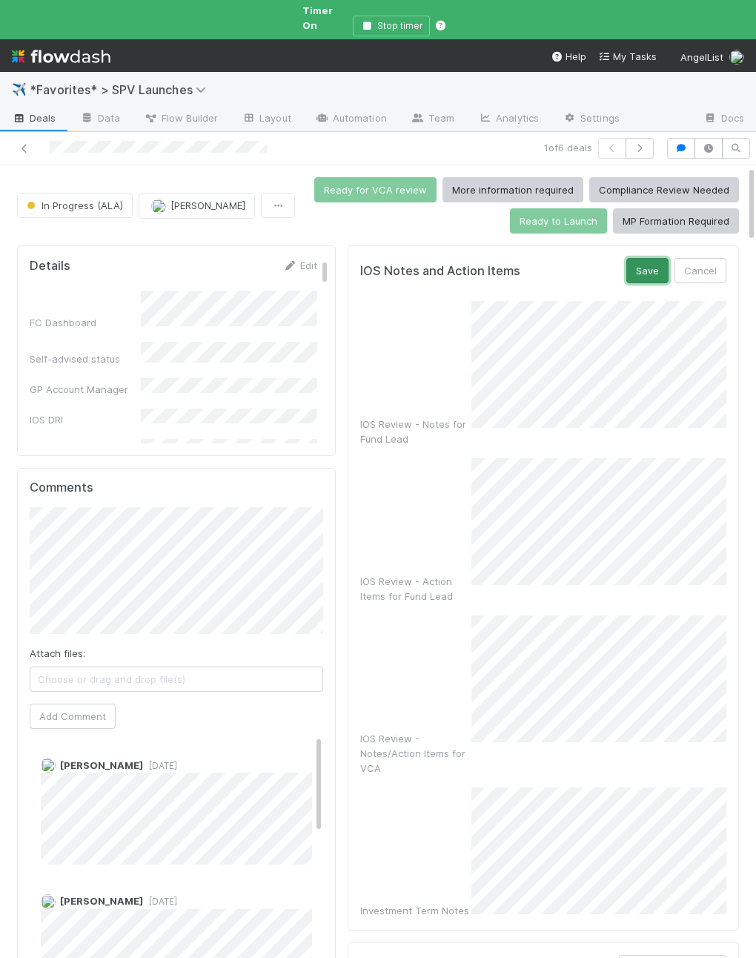
drag, startPoint x: 656, startPoint y: 261, endPoint x: 639, endPoint y: 287, distance: 31.1
click at [656, 261] on button "Save" at bounding box center [648, 270] width 42 height 25
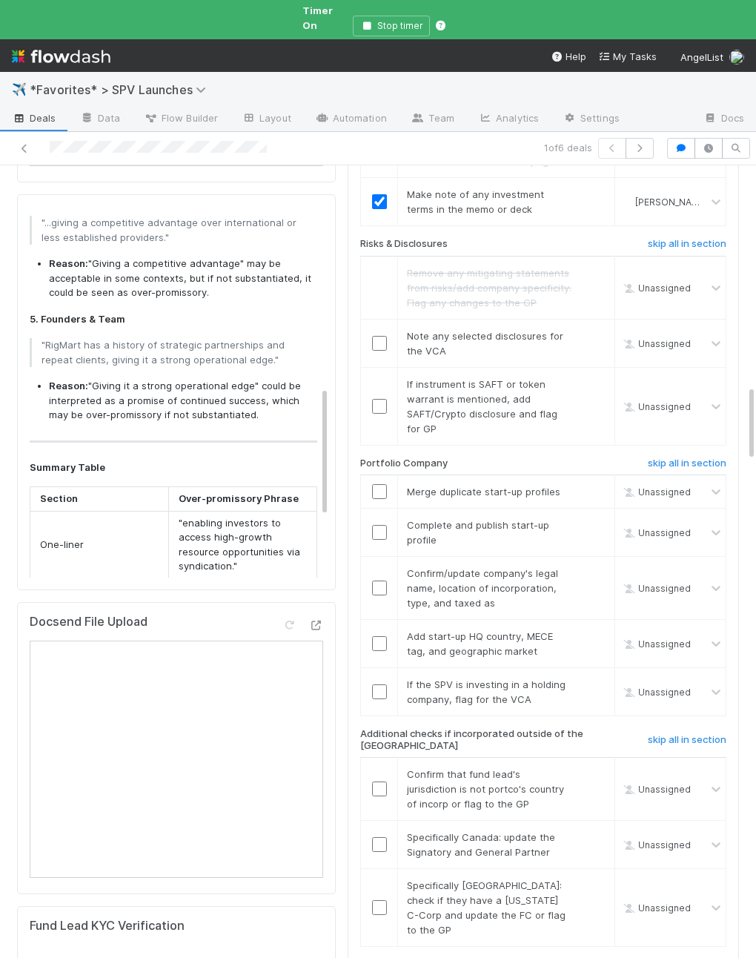
scroll to position [2302, 0]
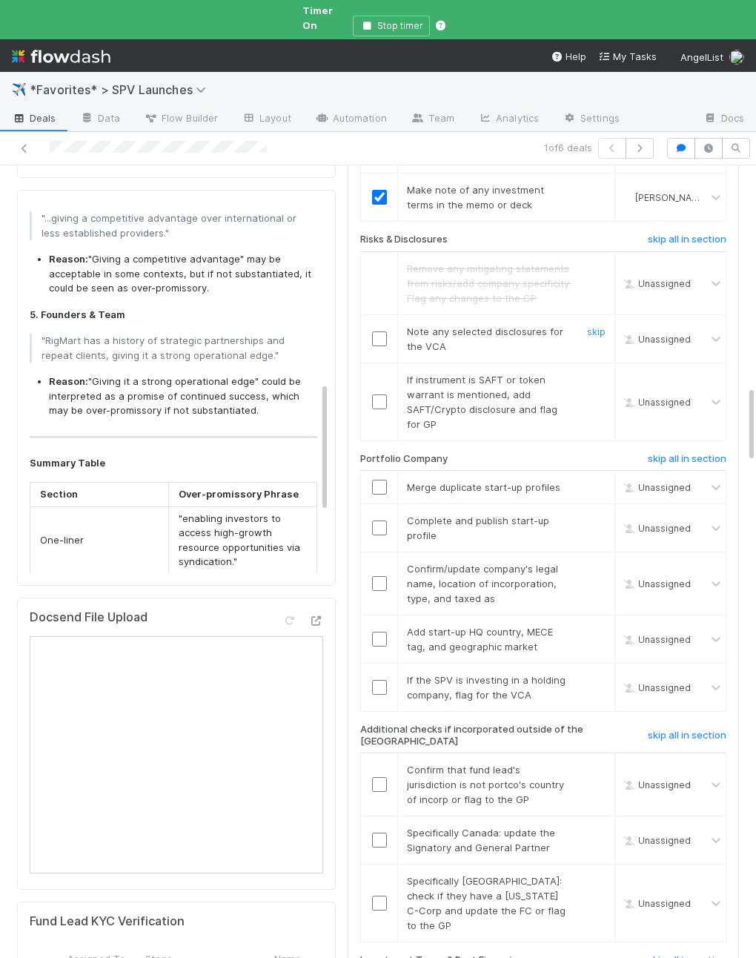
click at [383, 332] on input "checkbox" at bounding box center [379, 339] width 15 height 15
click at [584, 372] on div "skip" at bounding box center [595, 401] width 44 height 59
click at [589, 374] on link "skip" at bounding box center [596, 380] width 19 height 12
checkbox input "true"
click at [607, 480] on div "skip" at bounding box center [595, 487] width 44 height 15
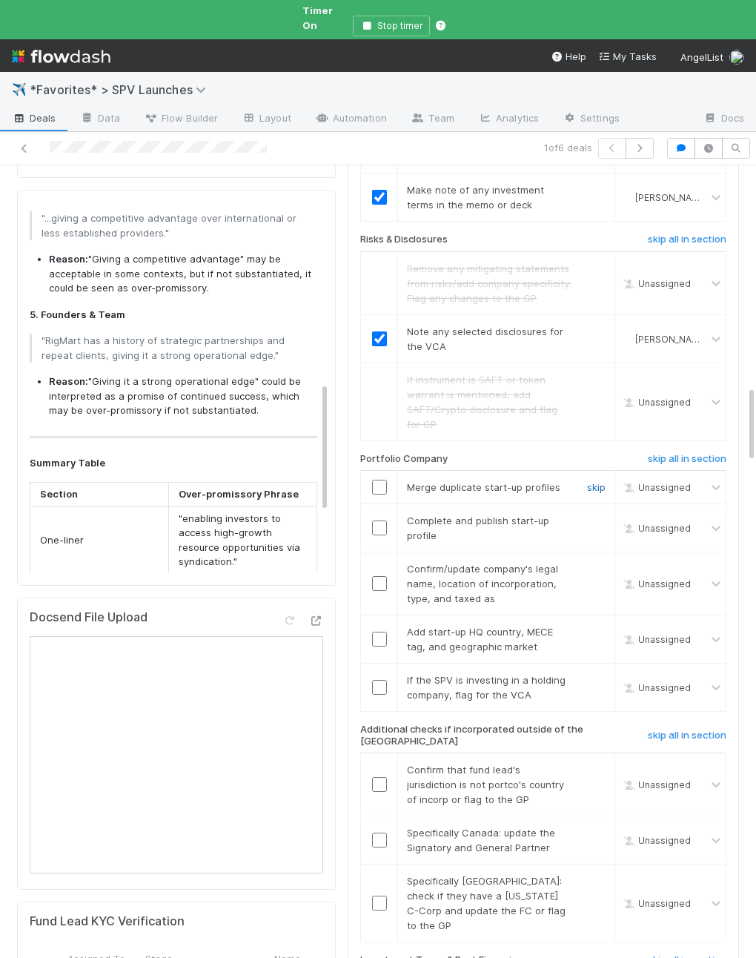
click at [590, 481] on link "skip" at bounding box center [596, 487] width 19 height 12
drag, startPoint x: 383, startPoint y: 456, endPoint x: 636, endPoint y: 454, distance: 252.9
click at [383, 521] on input "checkbox" at bounding box center [379, 528] width 15 height 15
click at [431, 553] on td "Confirm/update company's legal name, location of incorporation, type, and taxed…" at bounding box center [506, 584] width 217 height 63
click at [375, 576] on input "checkbox" at bounding box center [379, 583] width 15 height 15
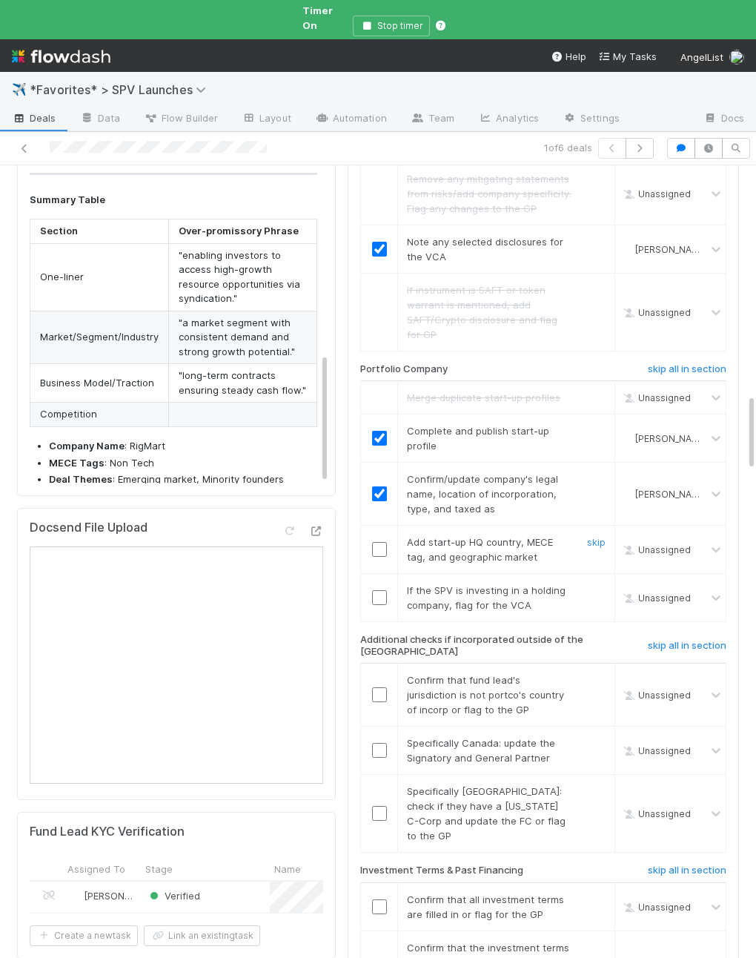
scroll to position [2393, 0]
click at [380, 541] on input "checkbox" at bounding box center [379, 548] width 15 height 15
click at [596, 583] on link "skip" at bounding box center [596, 589] width 19 height 12
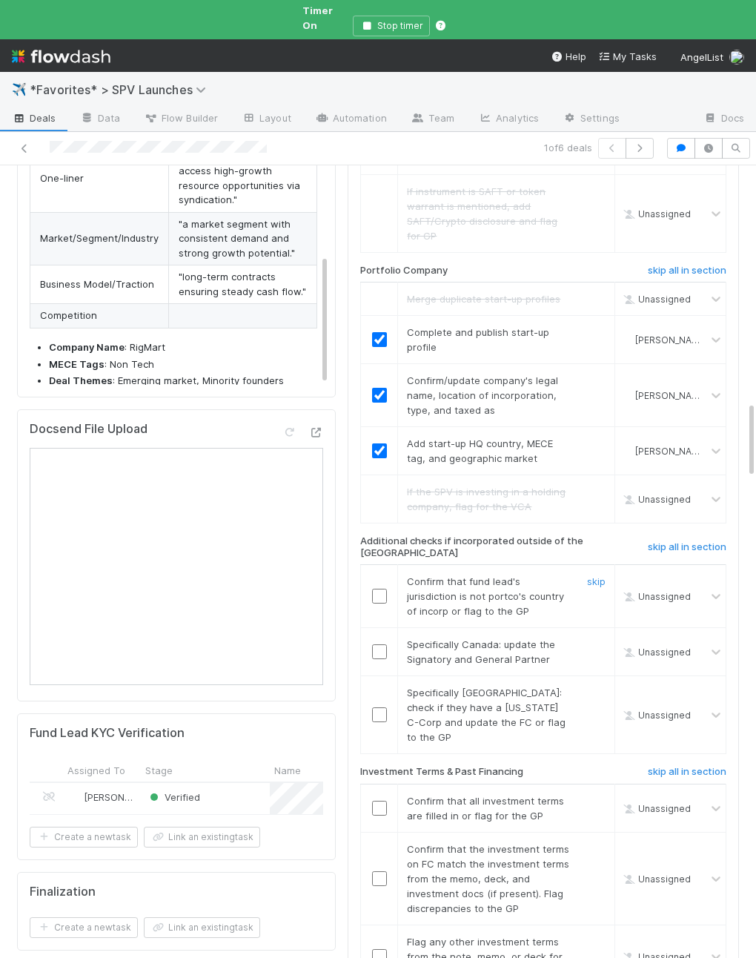
scroll to position [2492, 0]
copy span "jurisdiction is not portco's country of incorp or flag to the GP"
drag, startPoint x: 516, startPoint y: 540, endPoint x: 520, endPoint y: 514, distance: 26.2
click at [520, 573] on div "Confirm that fund lead's jurisdiction is not portco's country of incorp or flag…" at bounding box center [484, 595] width 177 height 44
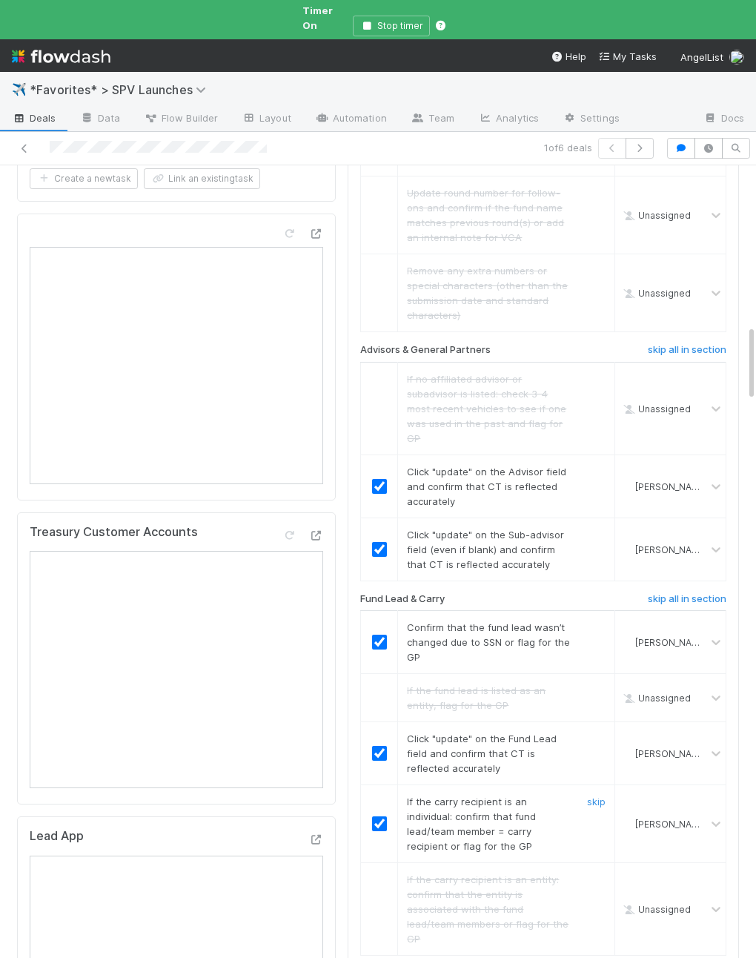
scroll to position [0, 0]
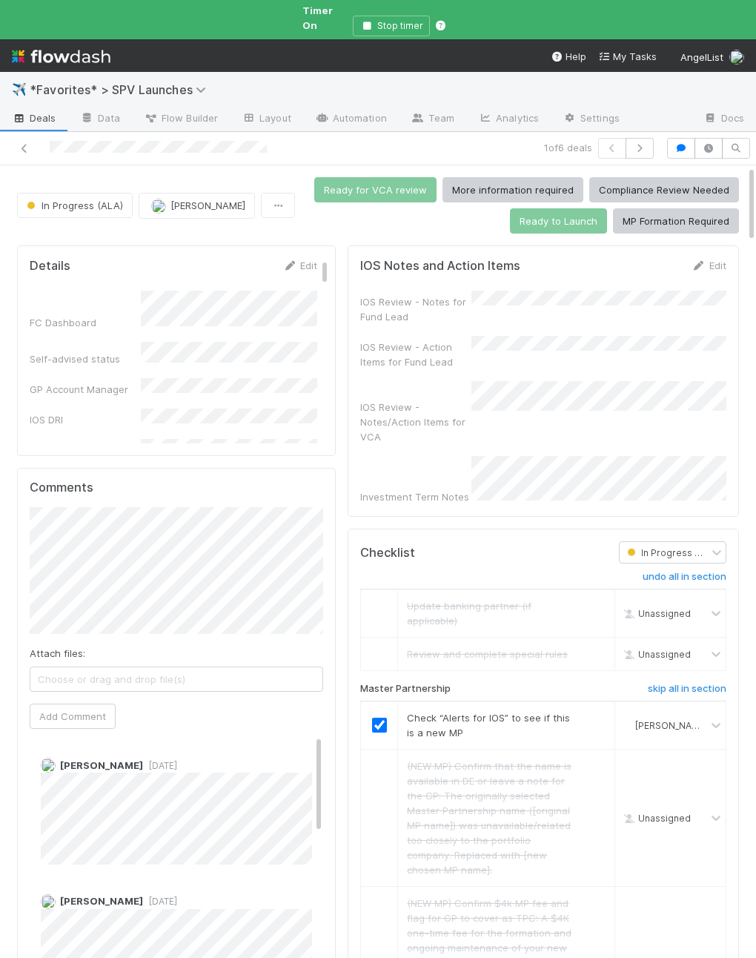
click at [429, 340] on div "IOS Review - Action Items for Fund Lead" at bounding box center [415, 355] width 111 height 30
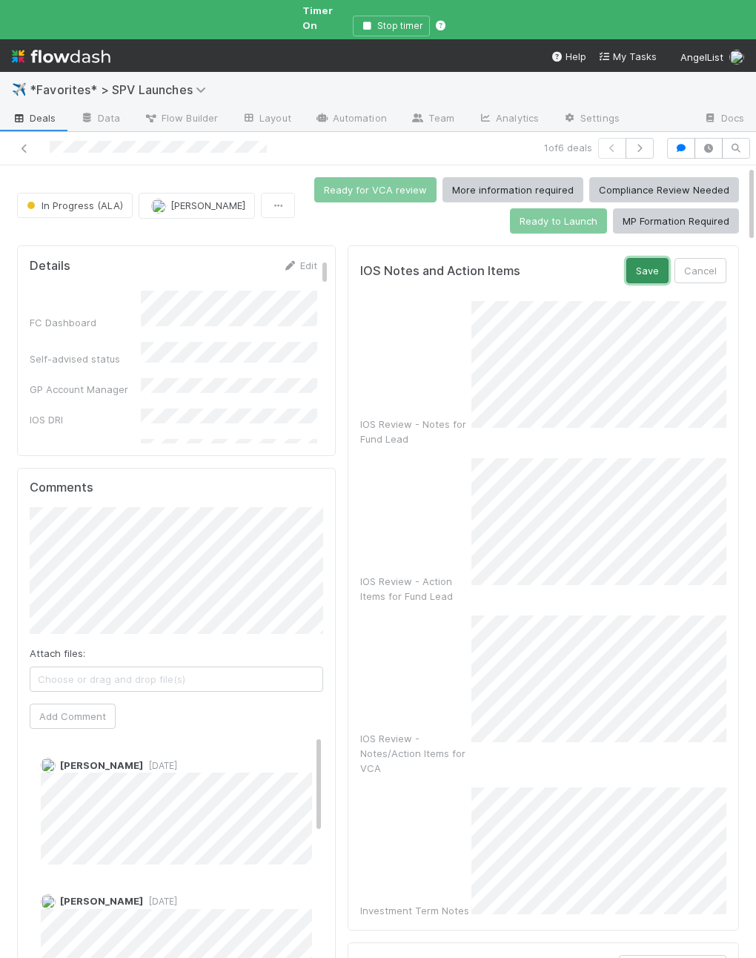
click at [636, 266] on button "Save" at bounding box center [648, 270] width 42 height 25
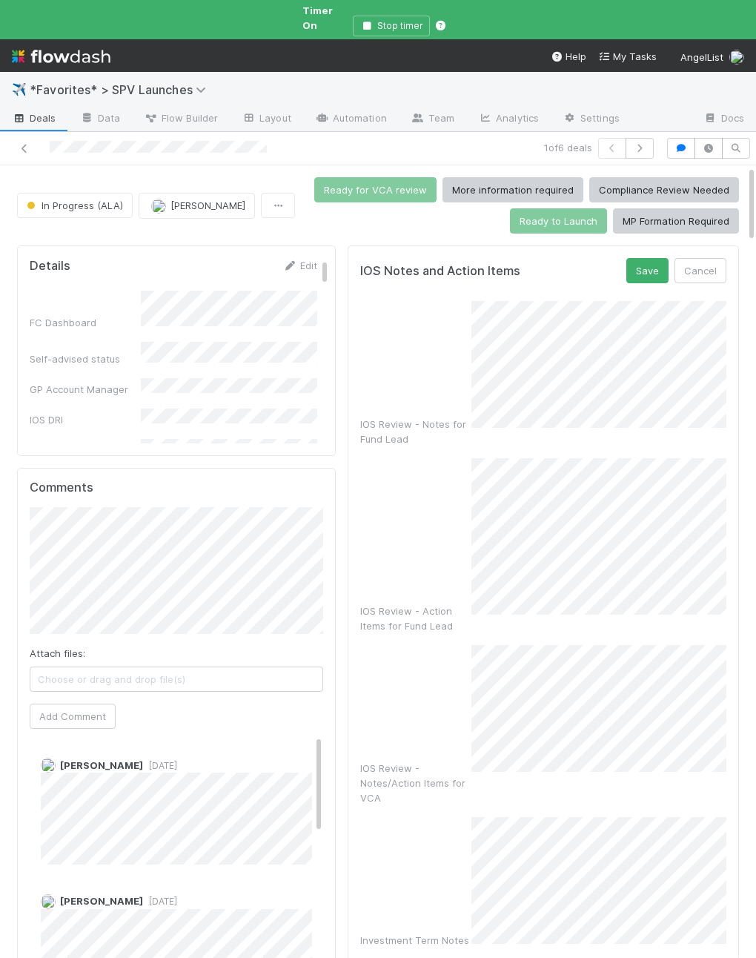
click at [459, 462] on div "IOS Review - Action Items for Fund Lead" at bounding box center [543, 545] width 366 height 175
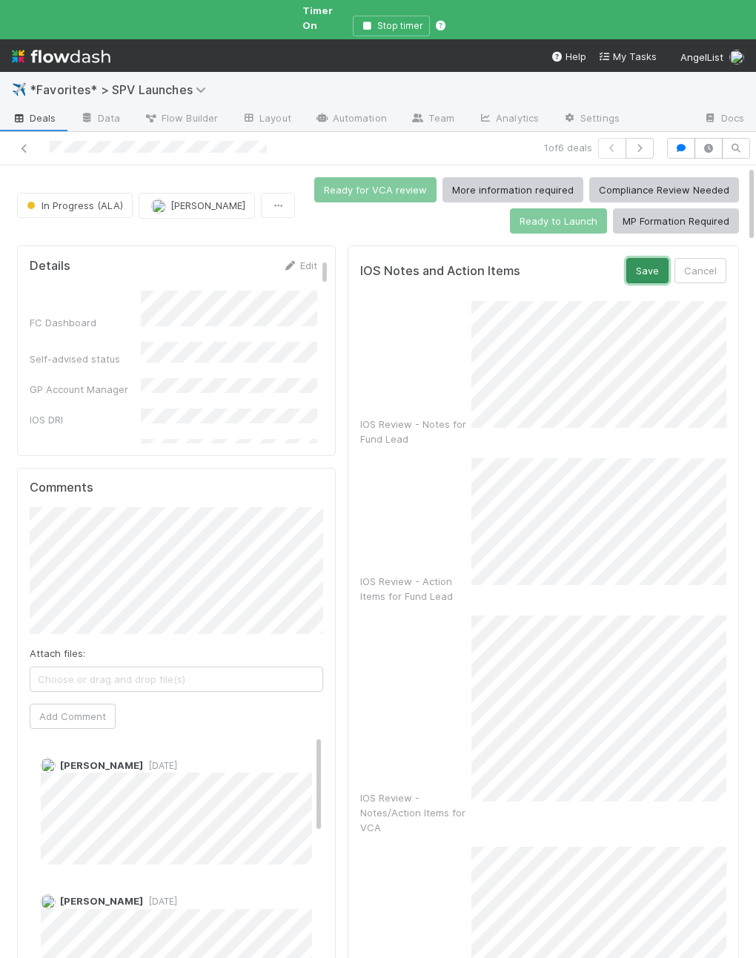
drag, startPoint x: 633, startPoint y: 251, endPoint x: 608, endPoint y: 266, distance: 29.6
click at [633, 258] on button "Save" at bounding box center [648, 270] width 42 height 25
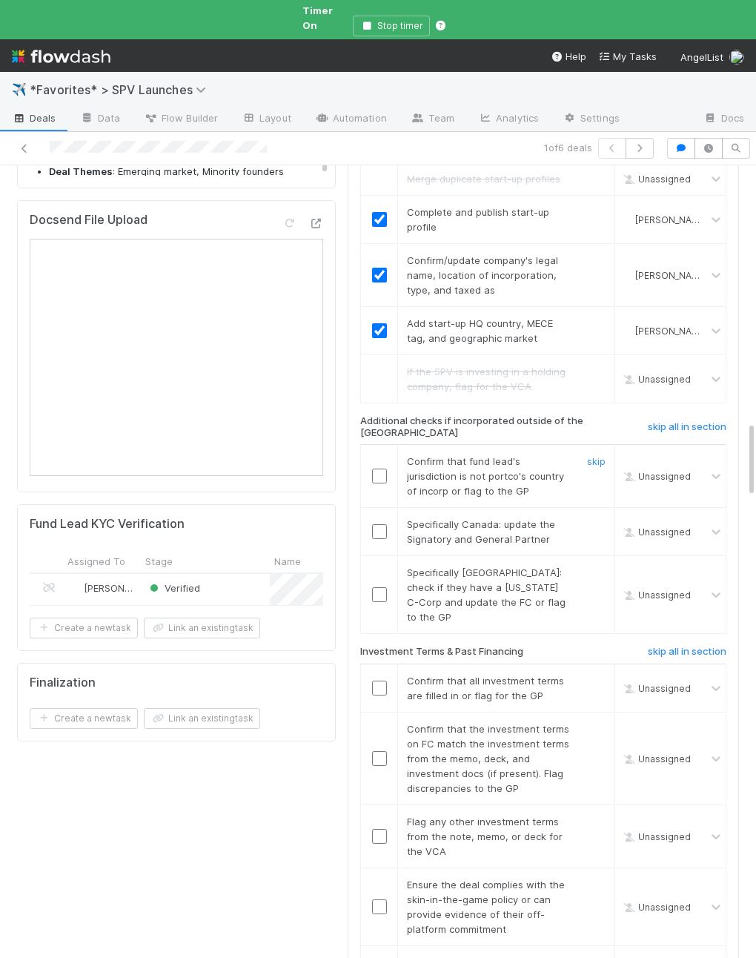
scroll to position [2701, 0]
click at [461, 454] on span "Confirm that fund lead's jurisdiction is not portco's country of incorp or flag…" at bounding box center [485, 475] width 157 height 42
click at [375, 467] on input "checkbox" at bounding box center [379, 474] width 15 height 15
drag, startPoint x: 596, startPoint y: 438, endPoint x: 597, endPoint y: 469, distance: 31.2
click at [596, 517] on link "skip" at bounding box center [596, 523] width 19 height 12
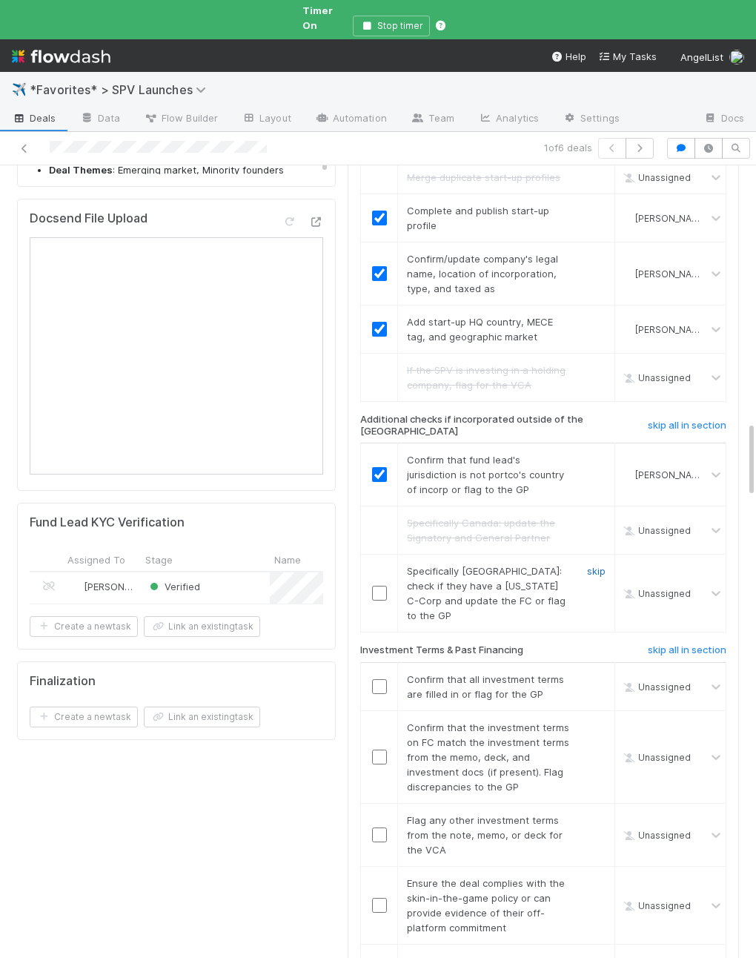
click at [597, 565] on link "skip" at bounding box center [596, 571] width 19 height 12
click at [385, 679] on input "checkbox" at bounding box center [379, 686] width 15 height 15
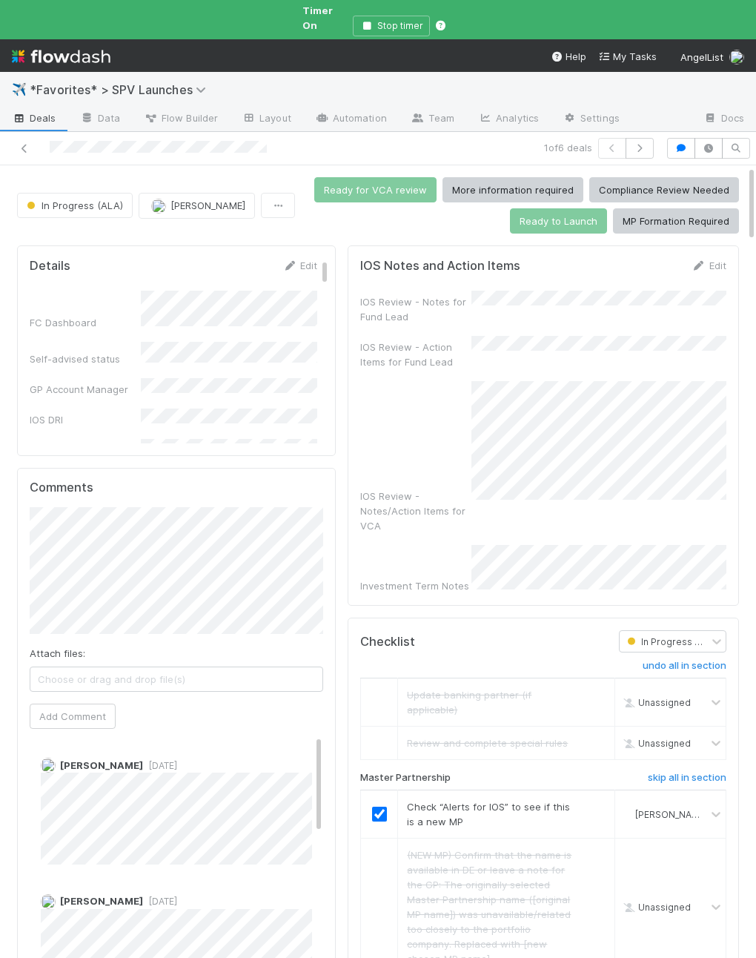
scroll to position [3, 0]
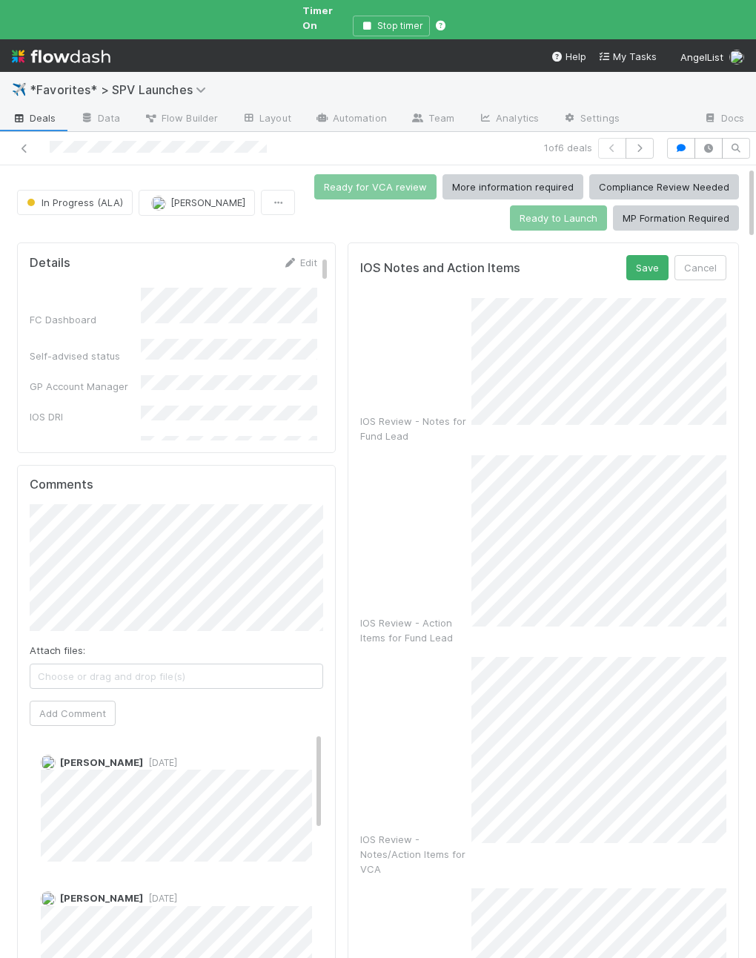
click at [647, 243] on div "IOS Notes and Action Items Save Cancel IOS Review - Notes for Fund Lead IOS Rev…" at bounding box center [544, 637] width 392 height 789
click at [647, 255] on button "Save" at bounding box center [648, 267] width 42 height 25
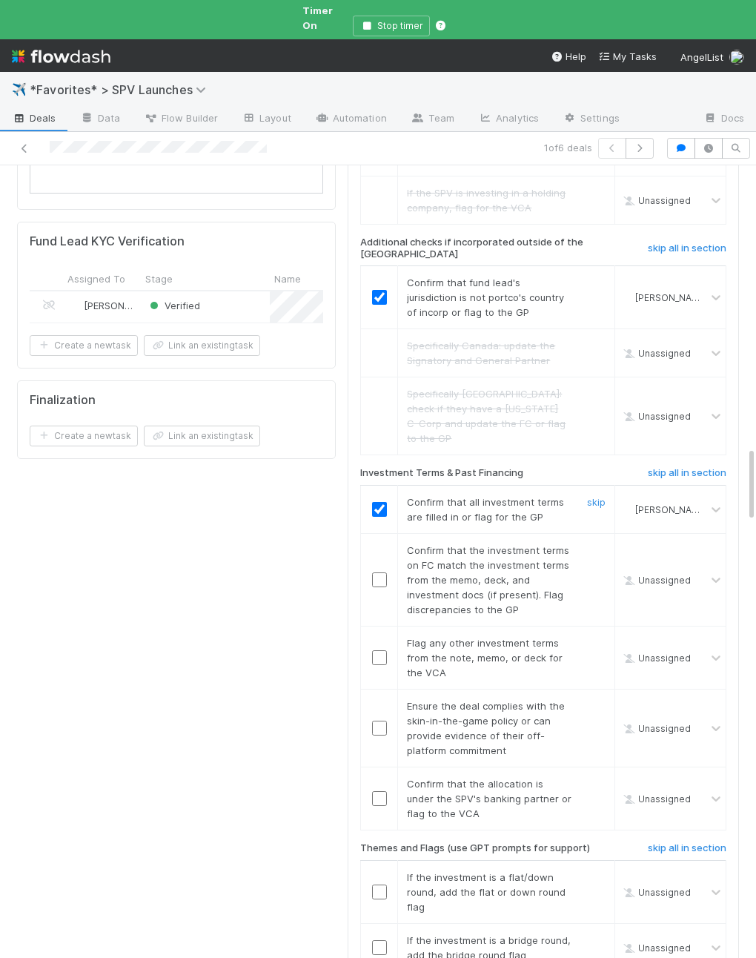
scroll to position [3004, 0]
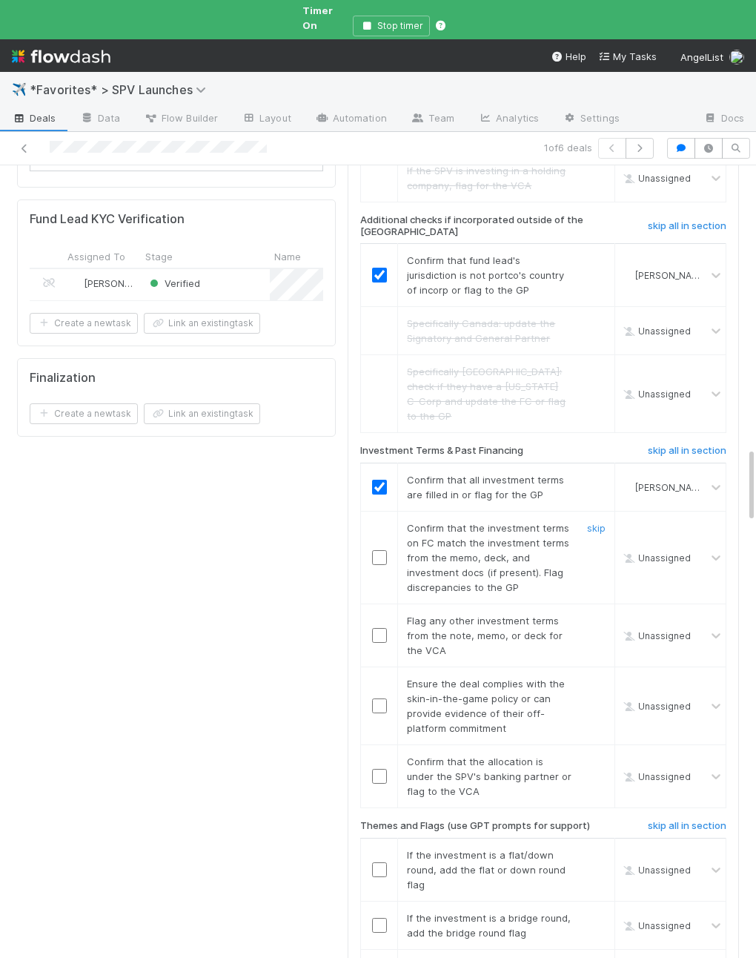
drag, startPoint x: 467, startPoint y: 481, endPoint x: 446, endPoint y: 471, distance: 23.2
click at [467, 511] on td "Confirm that the investment terms on FC match the investment terms from the mem…" at bounding box center [506, 557] width 217 height 93
click at [382, 550] on input "checkbox" at bounding box center [379, 557] width 15 height 15
click at [593, 615] on link "skip" at bounding box center [596, 621] width 19 height 12
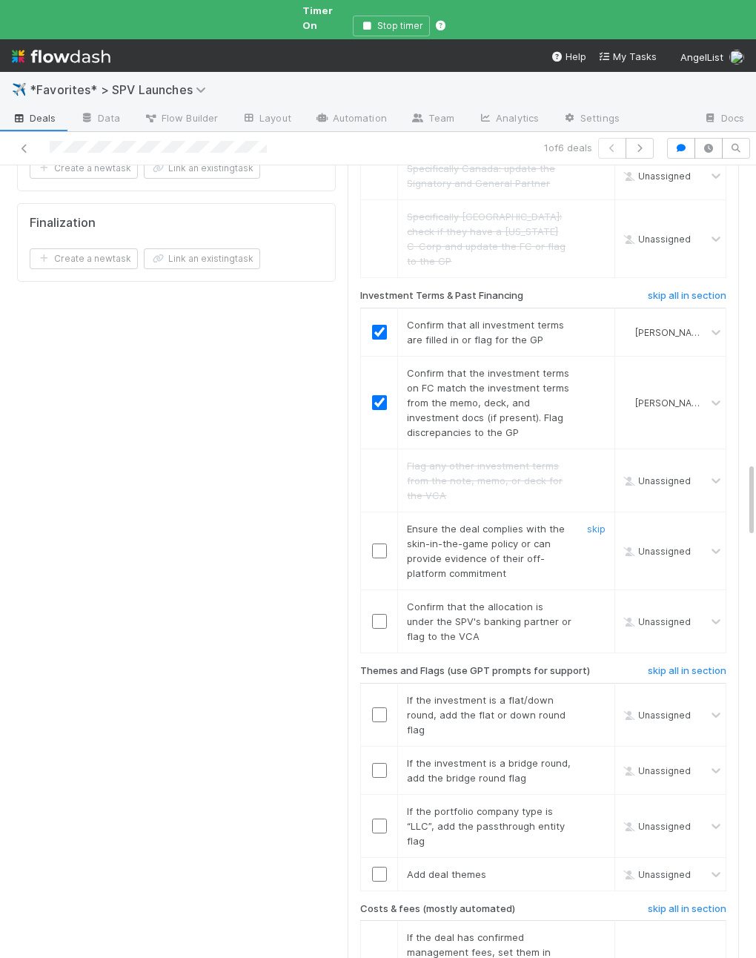
scroll to position [3168, 0]
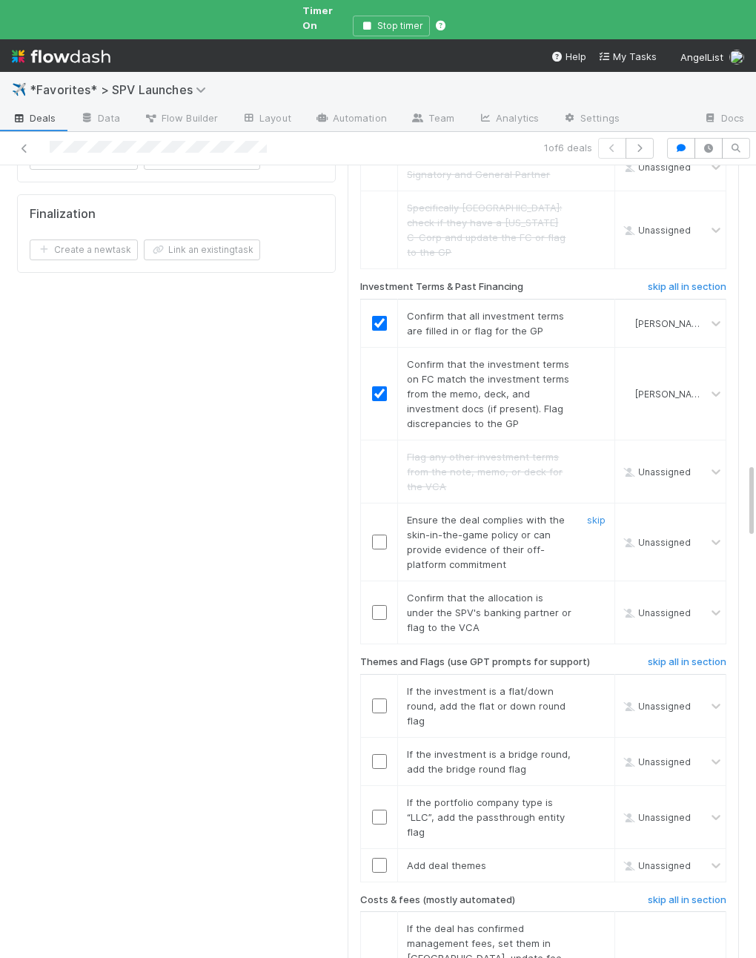
drag, startPoint x: 388, startPoint y: 428, endPoint x: 388, endPoint y: 472, distance: 43.8
click at [388, 535] on div at bounding box center [379, 542] width 36 height 15
drag, startPoint x: 379, startPoint y: 429, endPoint x: 382, endPoint y: 472, distance: 43.1
click at [379, 535] on input "checkbox" at bounding box center [379, 542] width 15 height 15
click at [380, 605] on input "checkbox" at bounding box center [379, 612] width 15 height 15
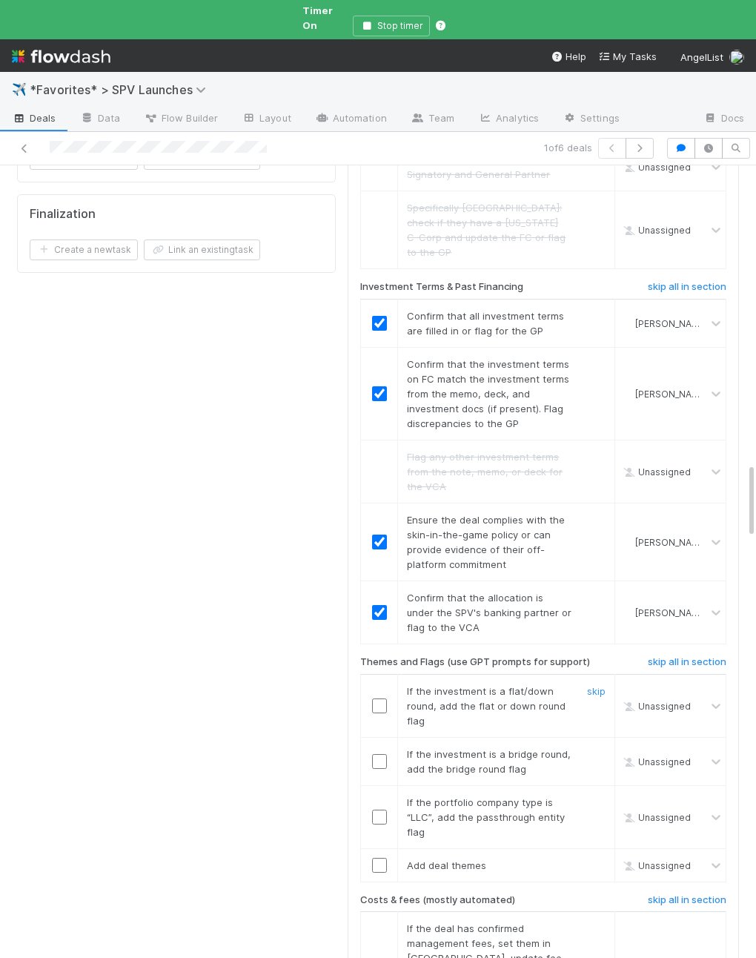
drag, startPoint x: 593, startPoint y: 573, endPoint x: 591, endPoint y: 613, distance: 39.3
click at [593, 685] on link "skip" at bounding box center [596, 691] width 19 height 12
drag, startPoint x: 599, startPoint y: 636, endPoint x: 587, endPoint y: 656, distance: 23.3
click at [599, 748] on link "skip" at bounding box center [596, 754] width 19 height 12
click at [598, 797] on link "skip" at bounding box center [596, 803] width 19 height 12
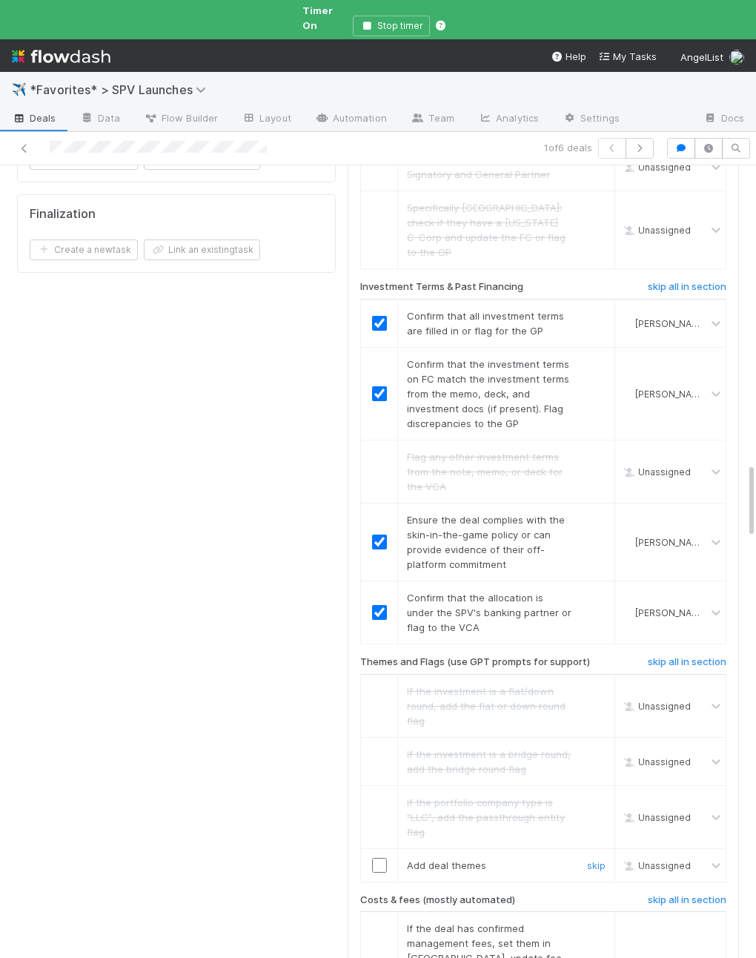
click at [380, 858] on input "checkbox" at bounding box center [379, 865] width 15 height 15
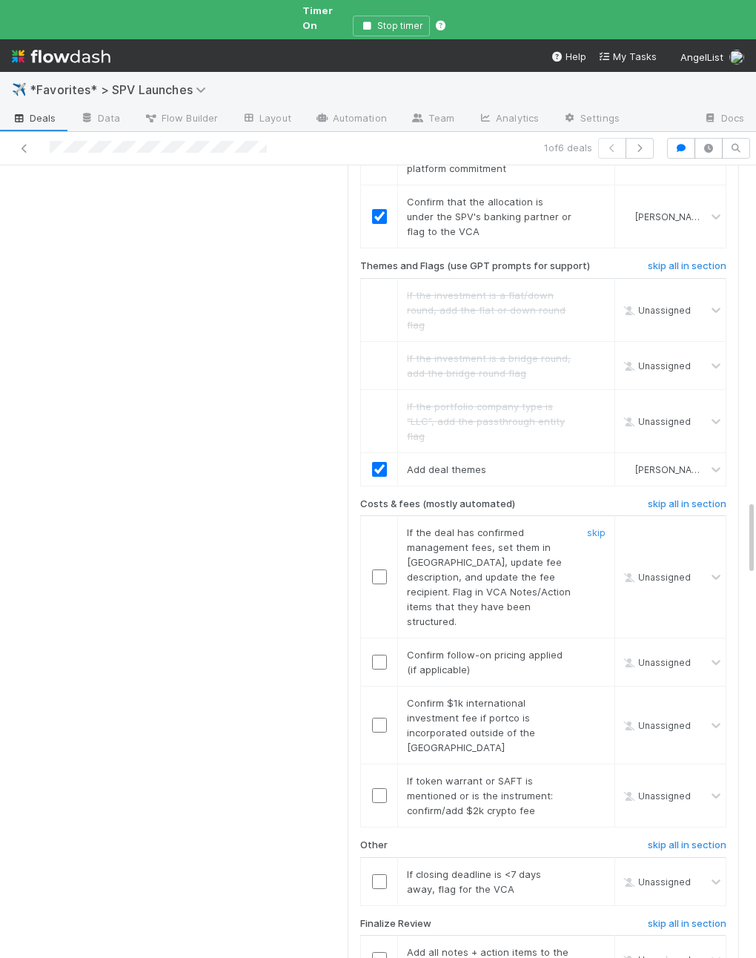
scroll to position [3566, 0]
click at [596, 525] on link "skip" at bounding box center [596, 531] width 19 height 12
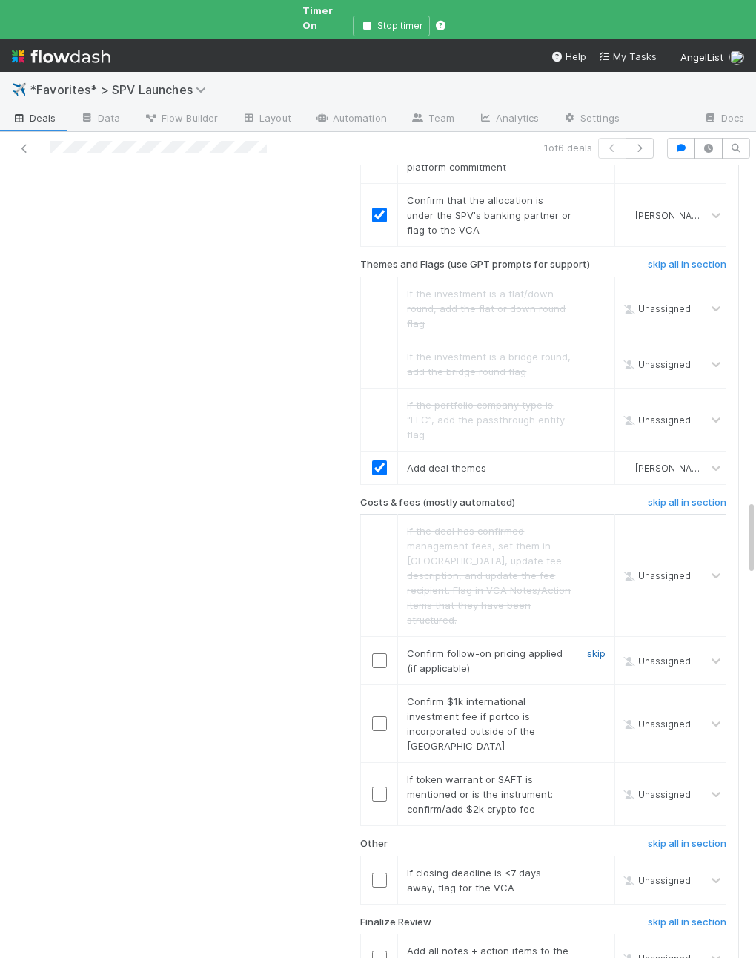
click at [590, 647] on link "skip" at bounding box center [596, 653] width 19 height 12
click at [383, 716] on input "checkbox" at bounding box center [379, 723] width 15 height 15
click at [591, 774] on link "skip" at bounding box center [596, 780] width 19 height 12
drag, startPoint x: 590, startPoint y: 729, endPoint x: 560, endPoint y: 625, distance: 108.0
click at [590, 867] on link "skip" at bounding box center [596, 873] width 19 height 12
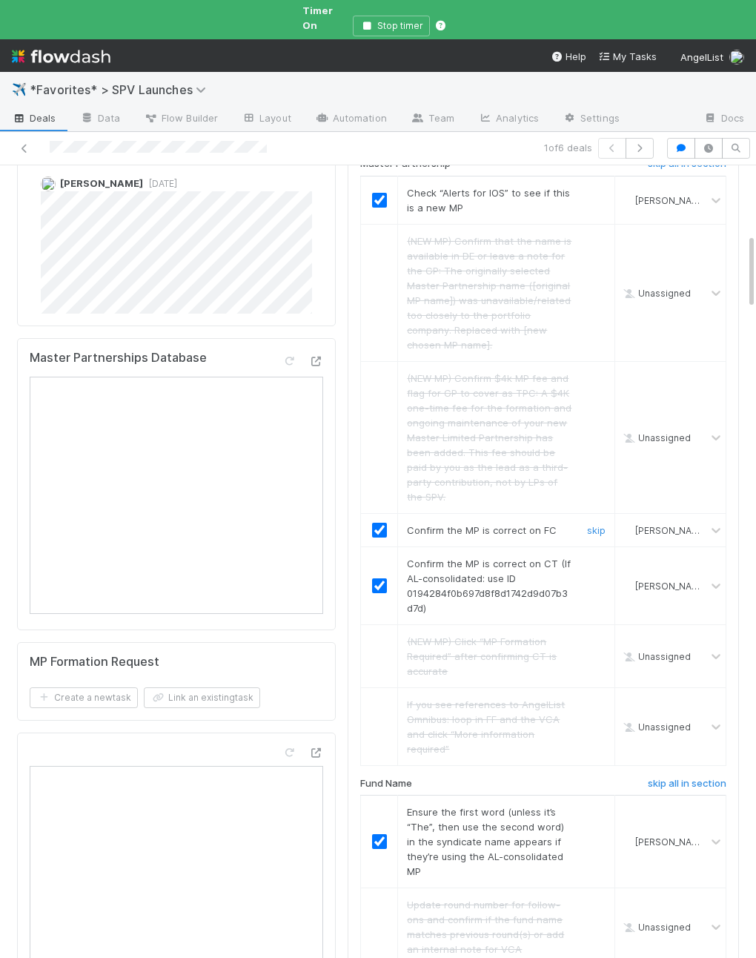
scroll to position [0, 0]
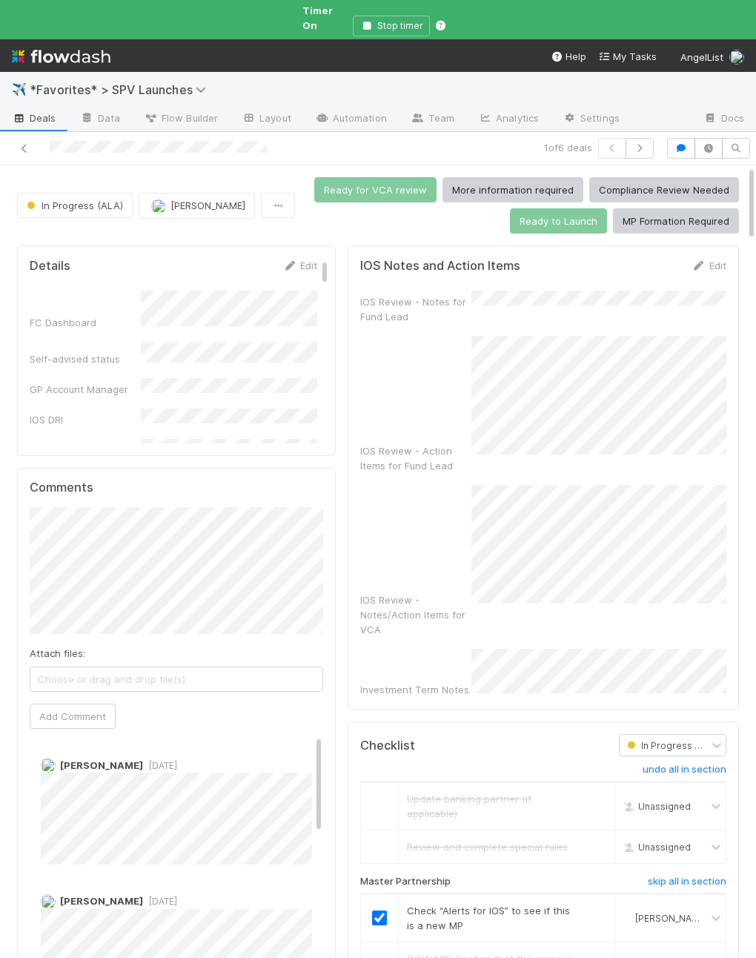
click at [507, 447] on div "IOS Review - Notes for Fund Lead IOS Review - Action Items for Fund Lead IOS Re…" at bounding box center [543, 494] width 366 height 406
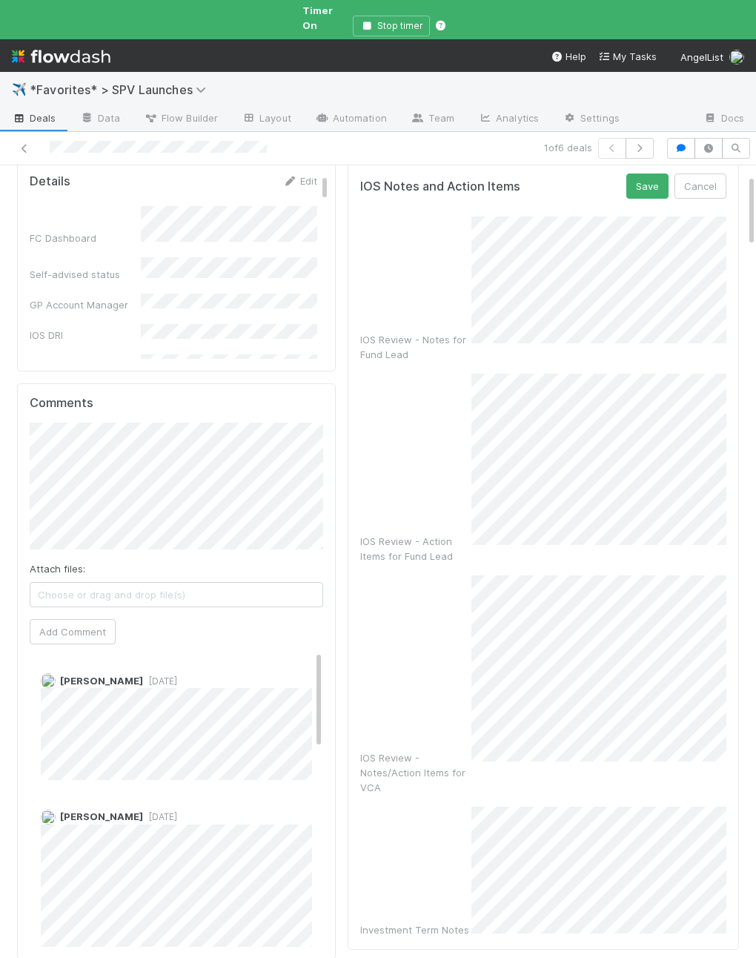
scroll to position [96, 0]
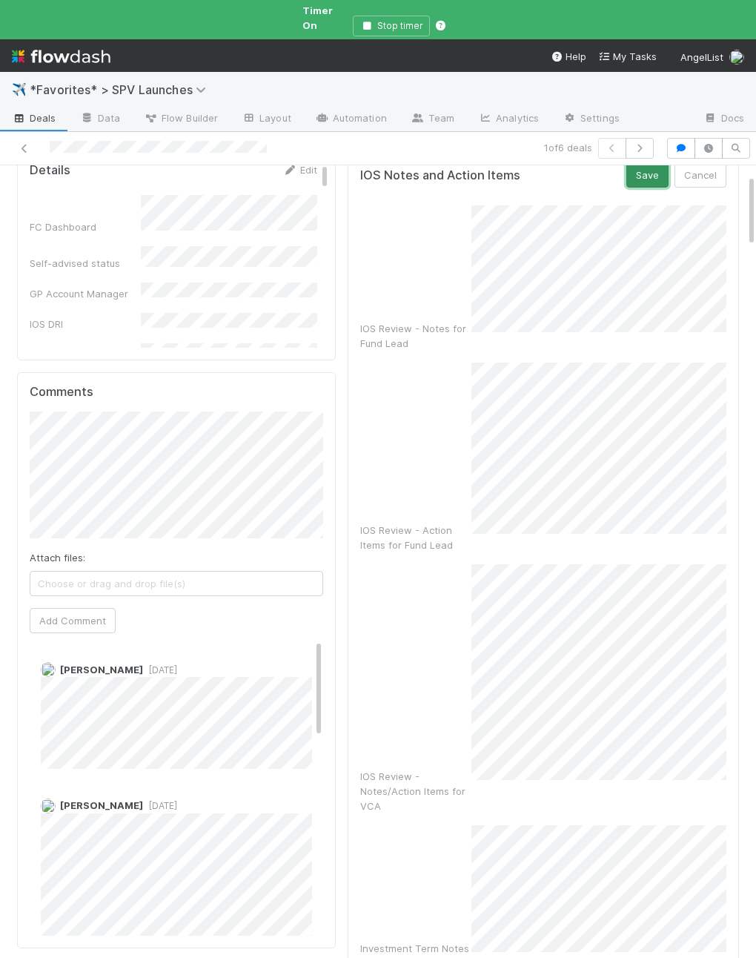
drag, startPoint x: 642, startPoint y: 167, endPoint x: 630, endPoint y: 187, distance: 23.7
click at [642, 167] on button "Save" at bounding box center [648, 174] width 42 height 25
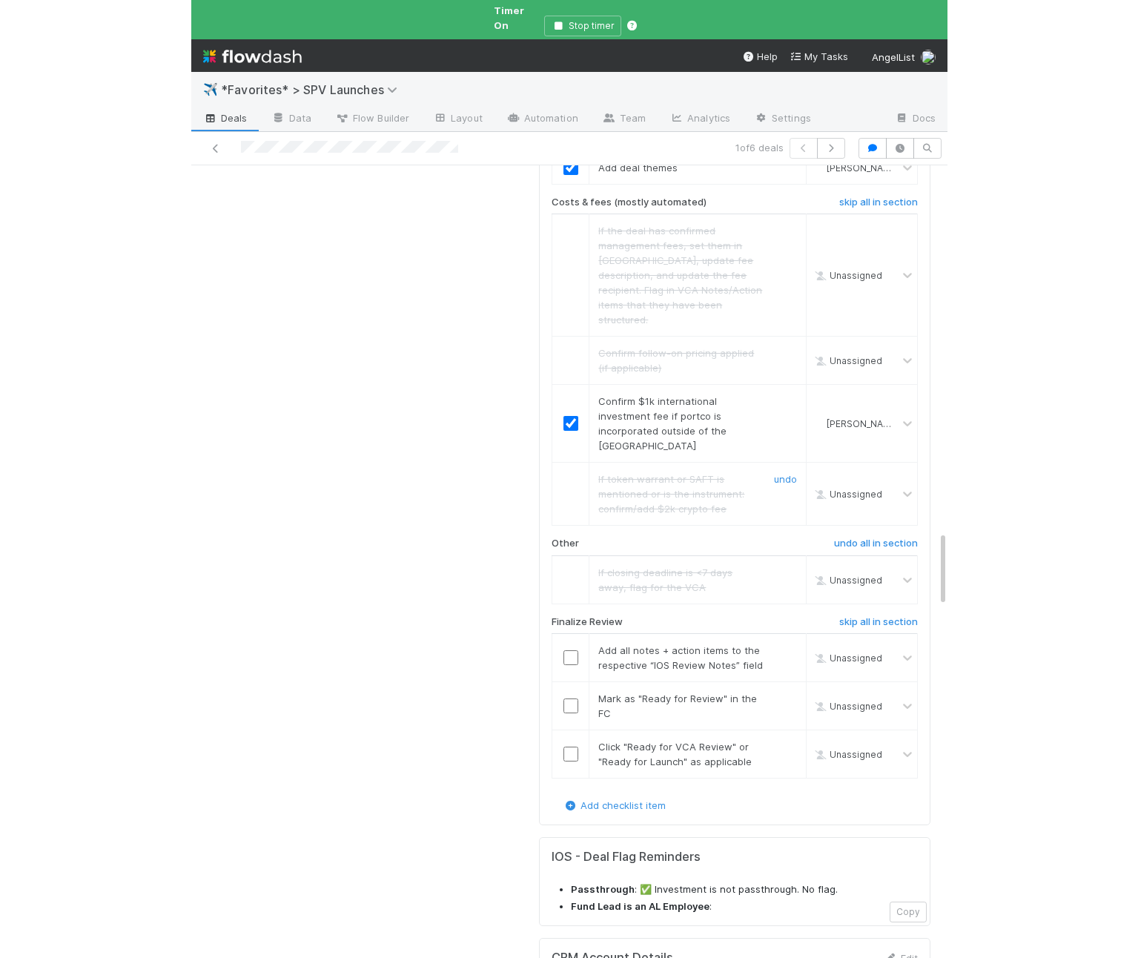
scroll to position [3913, 0]
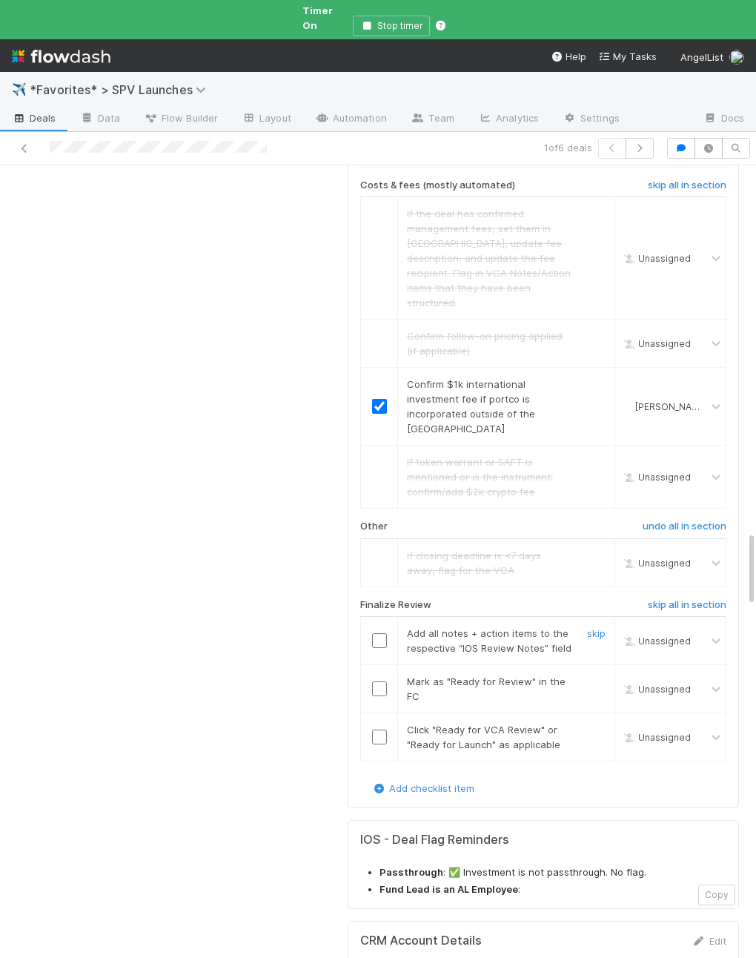
click at [378, 633] on input "checkbox" at bounding box center [379, 640] width 15 height 15
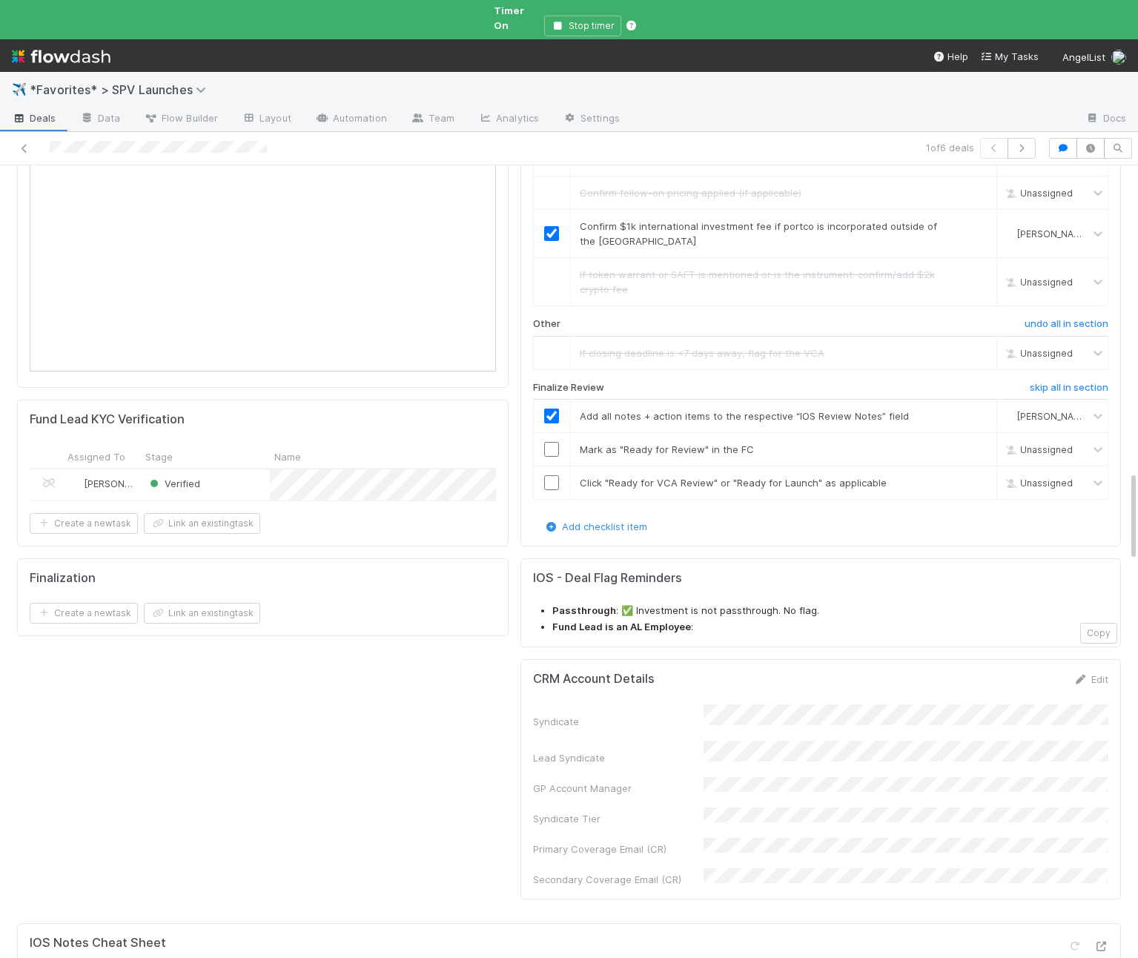
scroll to position [2718, 0]
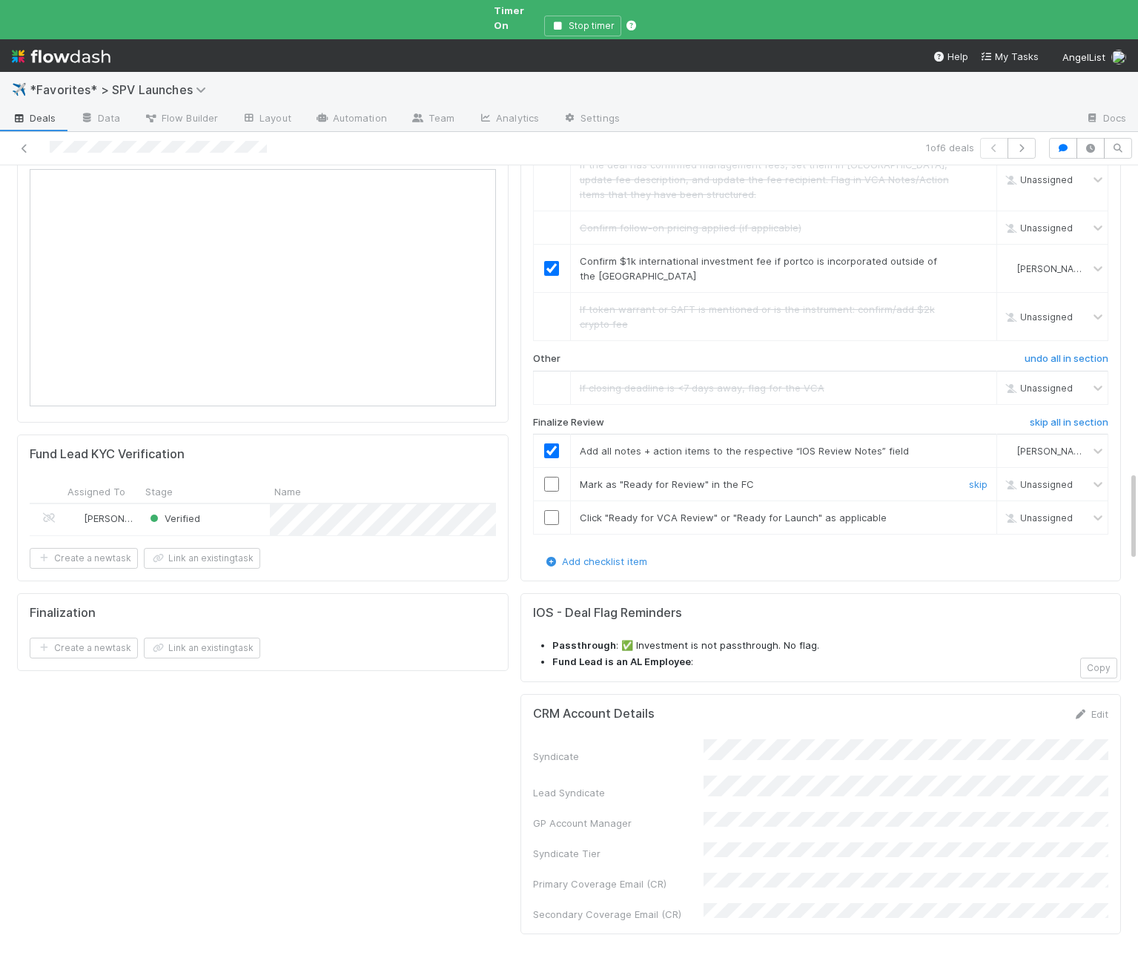
click at [548, 477] on input "checkbox" at bounding box center [551, 484] width 15 height 15
click at [551, 510] on input "checkbox" at bounding box center [551, 517] width 15 height 15
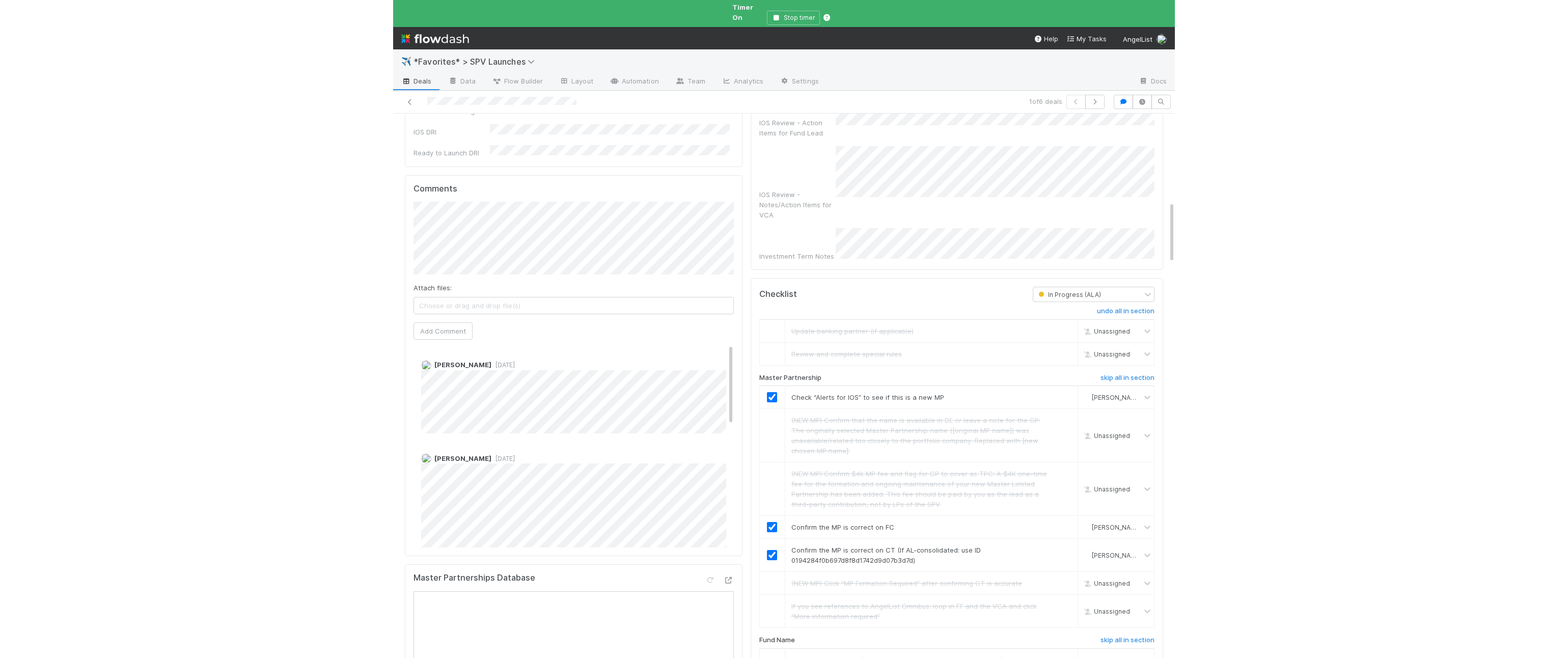
scroll to position [0, 0]
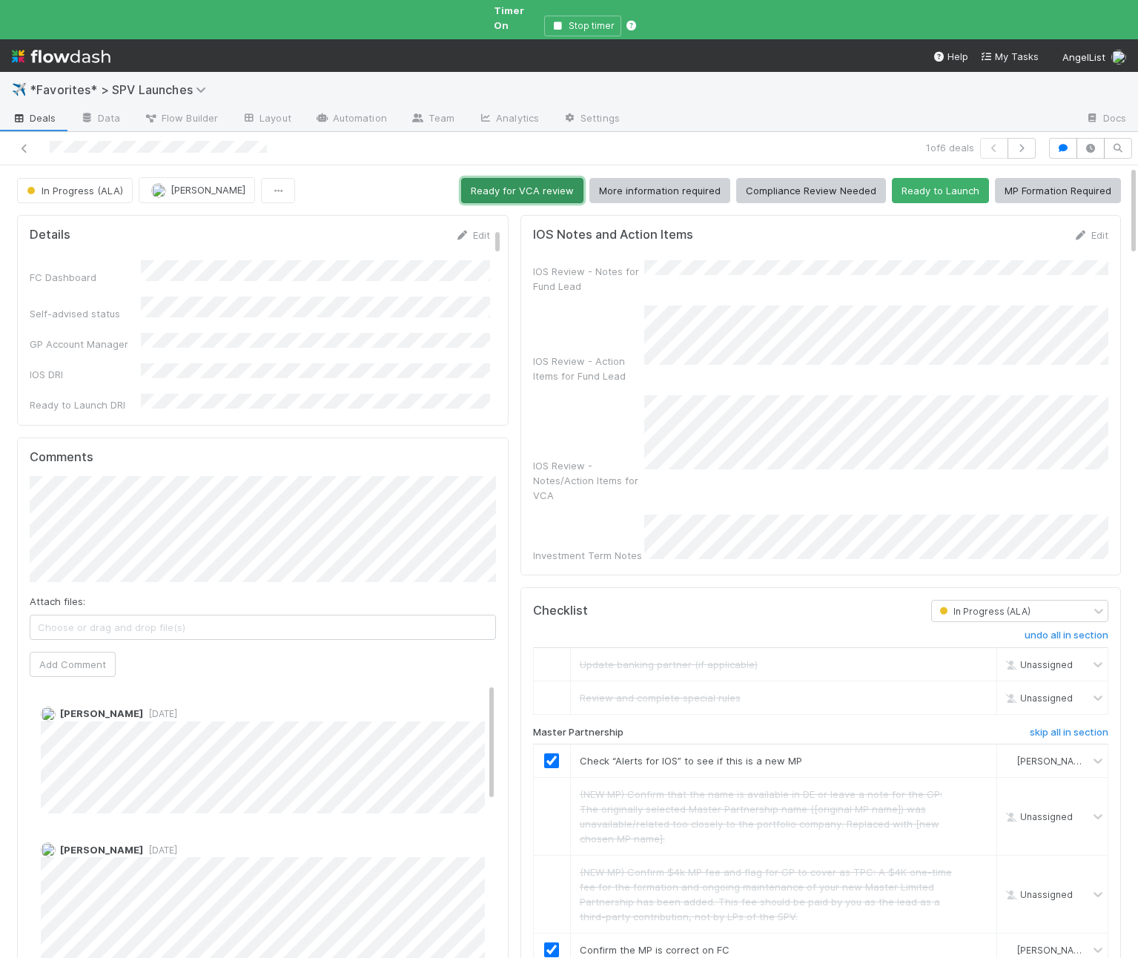
click at [490, 178] on button "Ready for VCA review" at bounding box center [522, 190] width 122 height 25
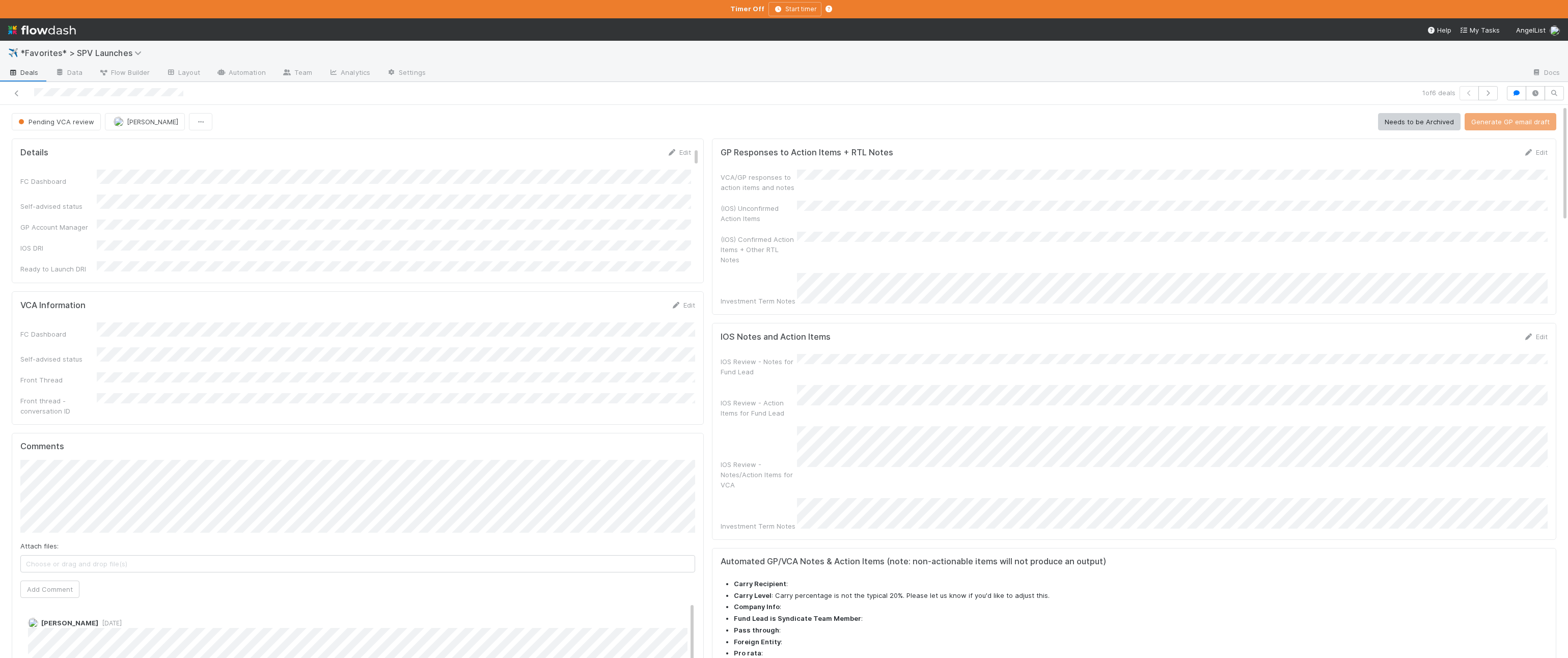
click at [29, 71] on span "Deals" at bounding box center [23, 72] width 30 height 10
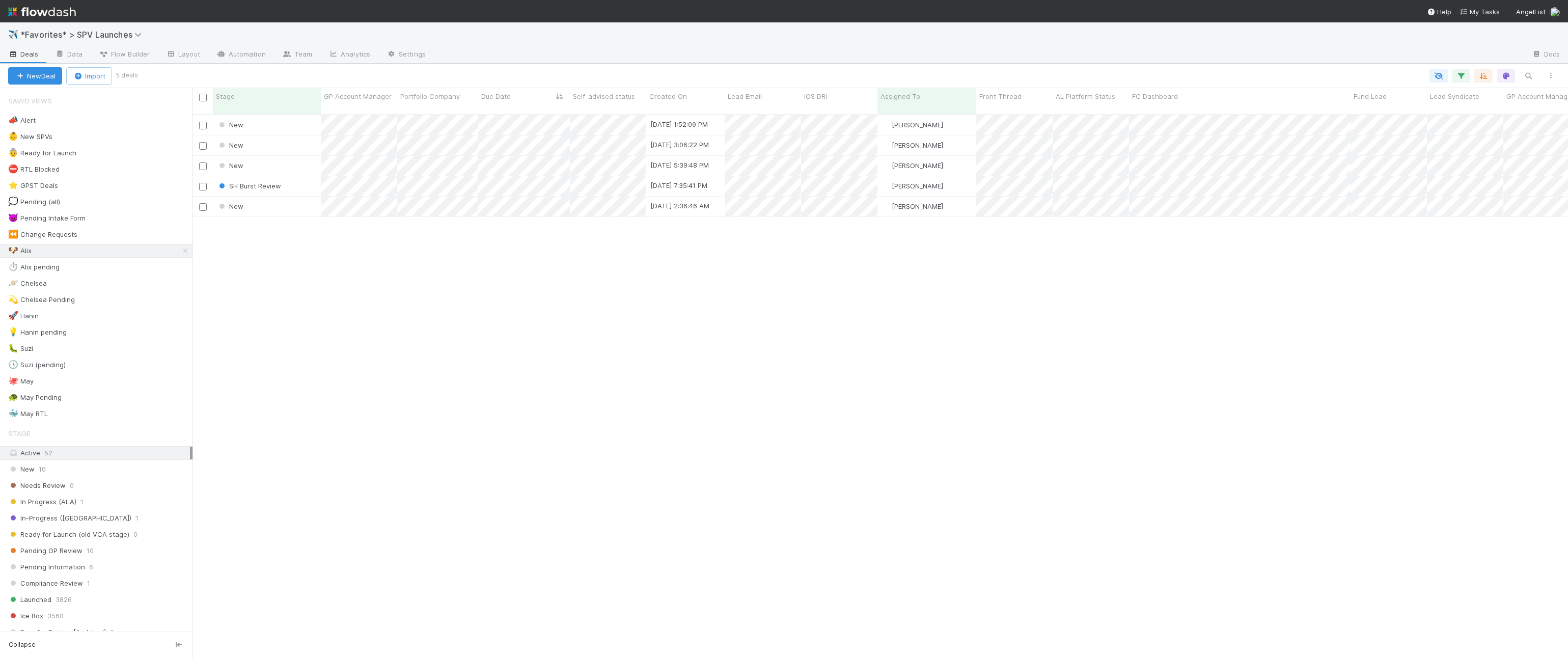
scroll to position [552, 1375]
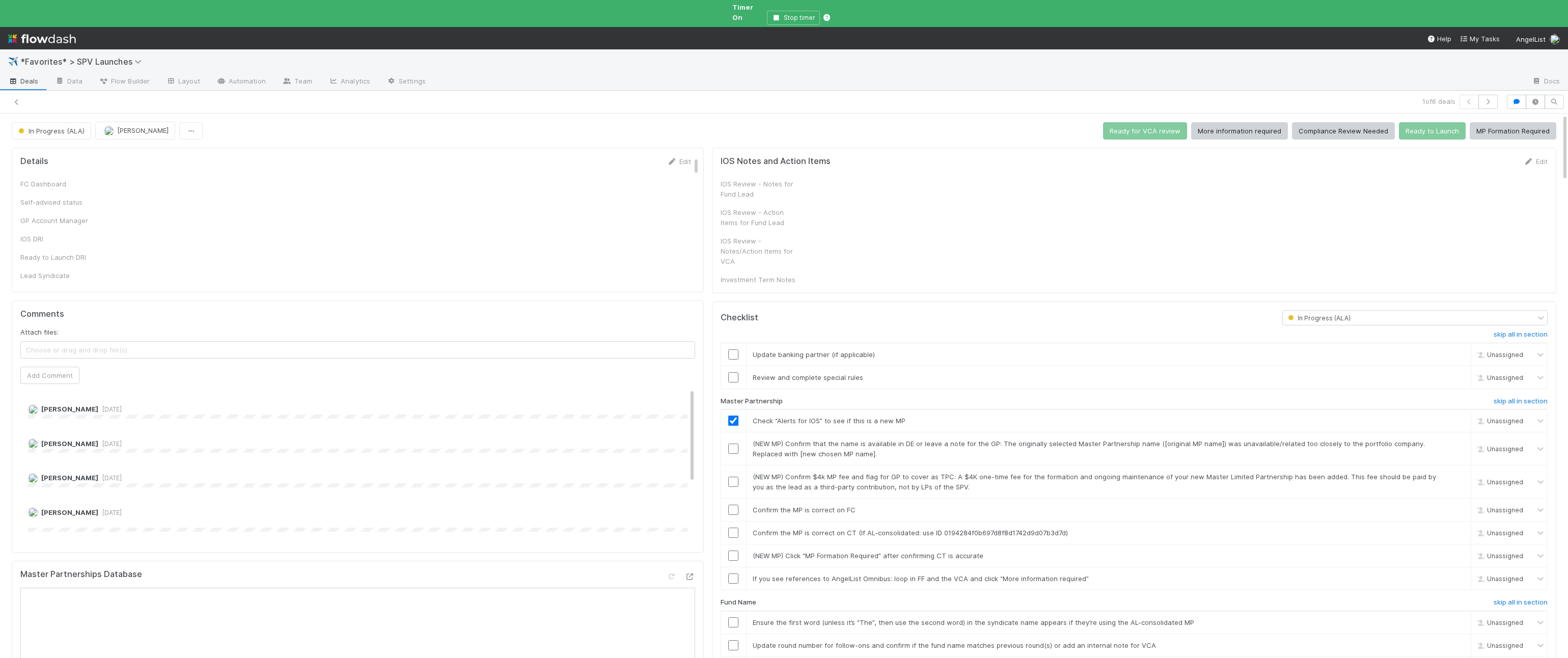
checkbox input "true"
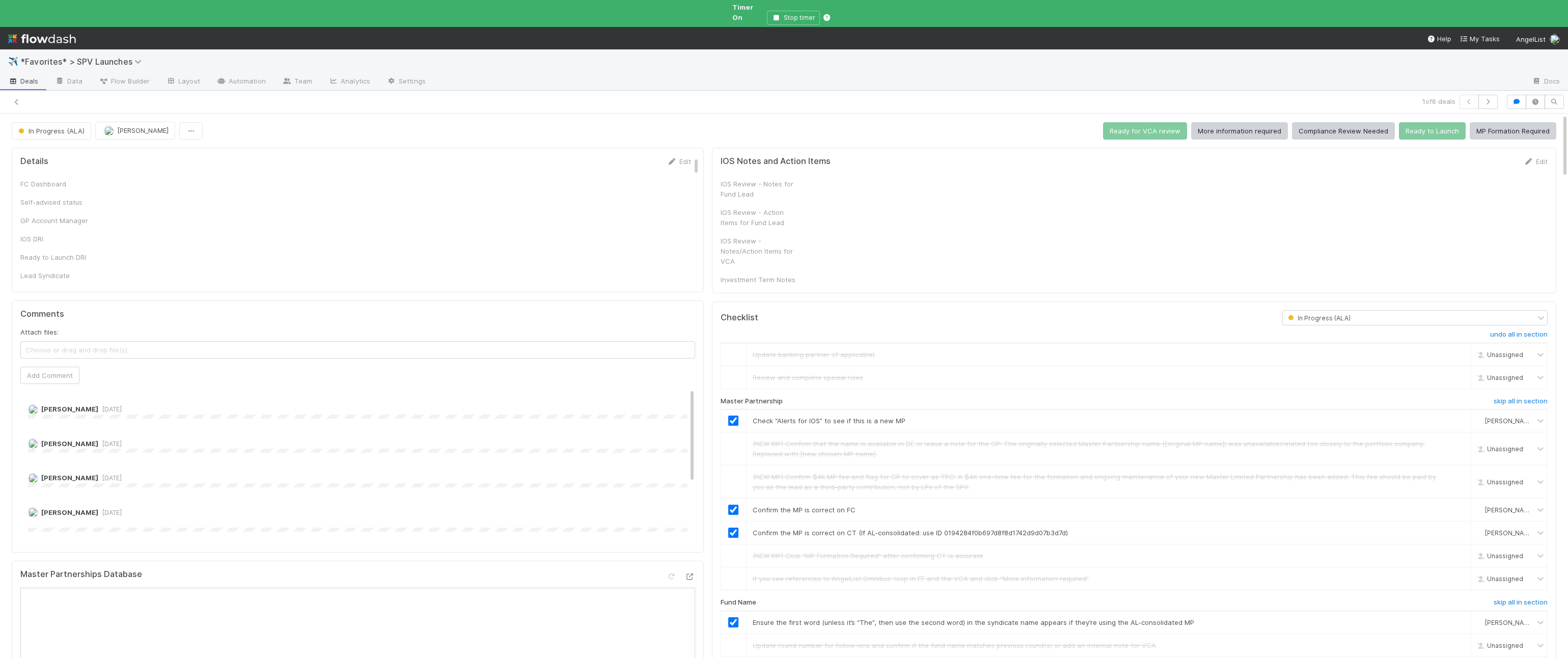
checkbox input "true"
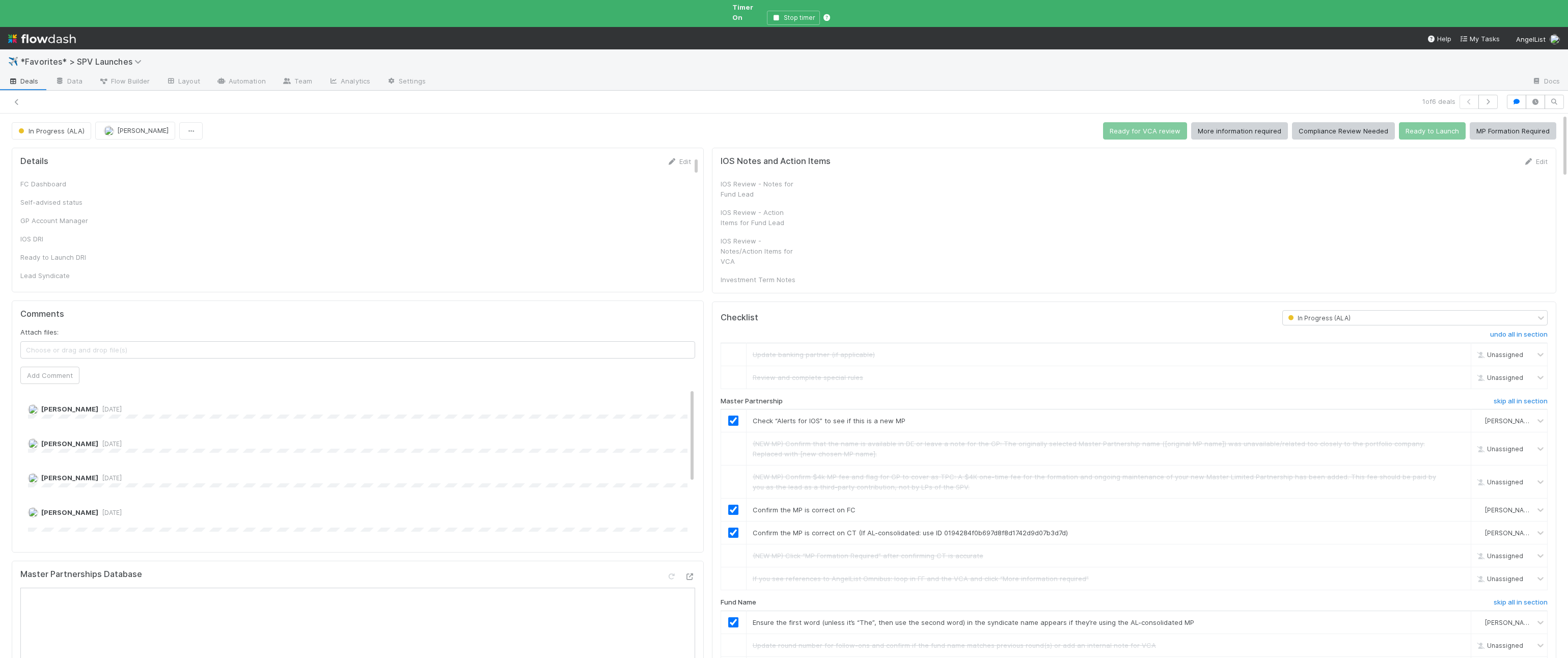
checkbox input "true"
